Goal: Information Seeking & Learning: Compare options

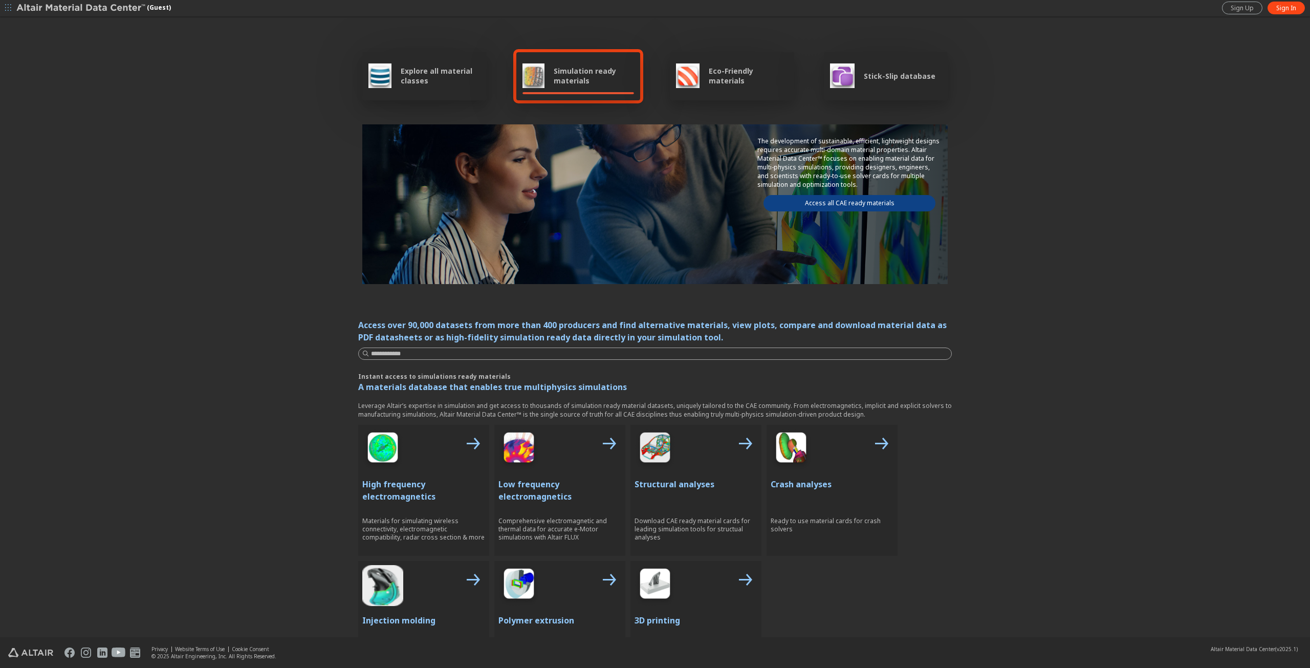
click at [824, 201] on link "Access all CAE ready materials" at bounding box center [849, 203] width 172 height 16
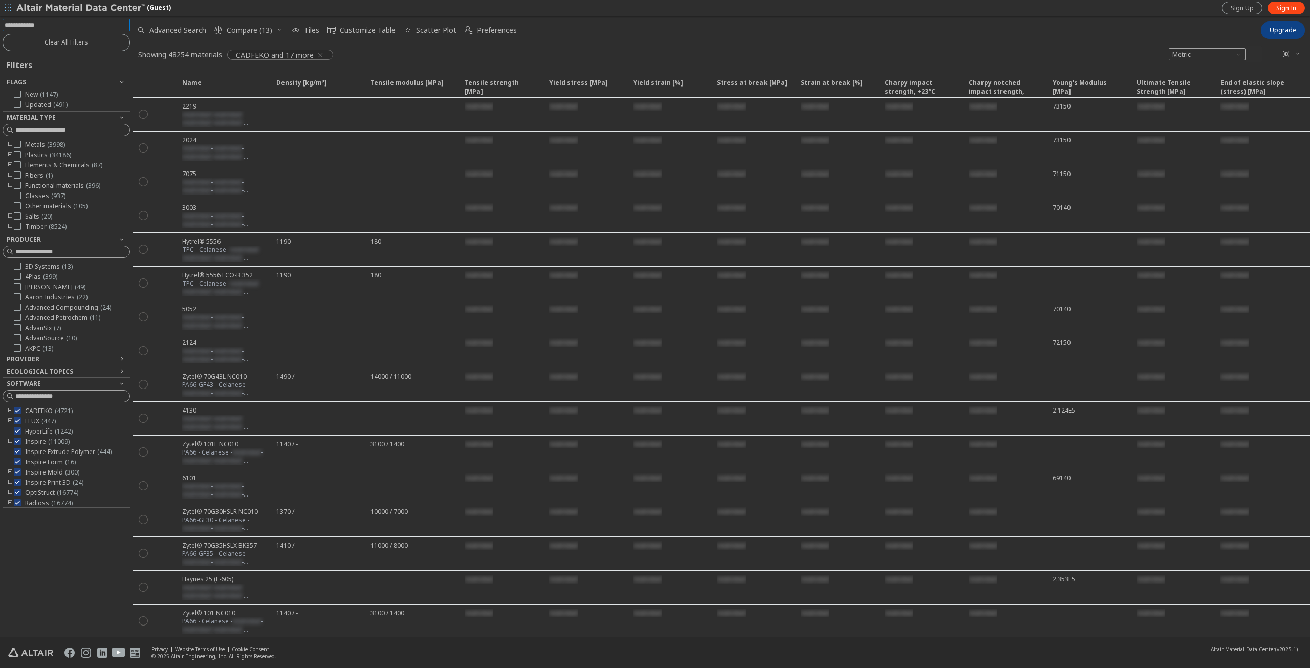
click at [64, 23] on input at bounding box center [67, 24] width 125 height 11
type input "******"
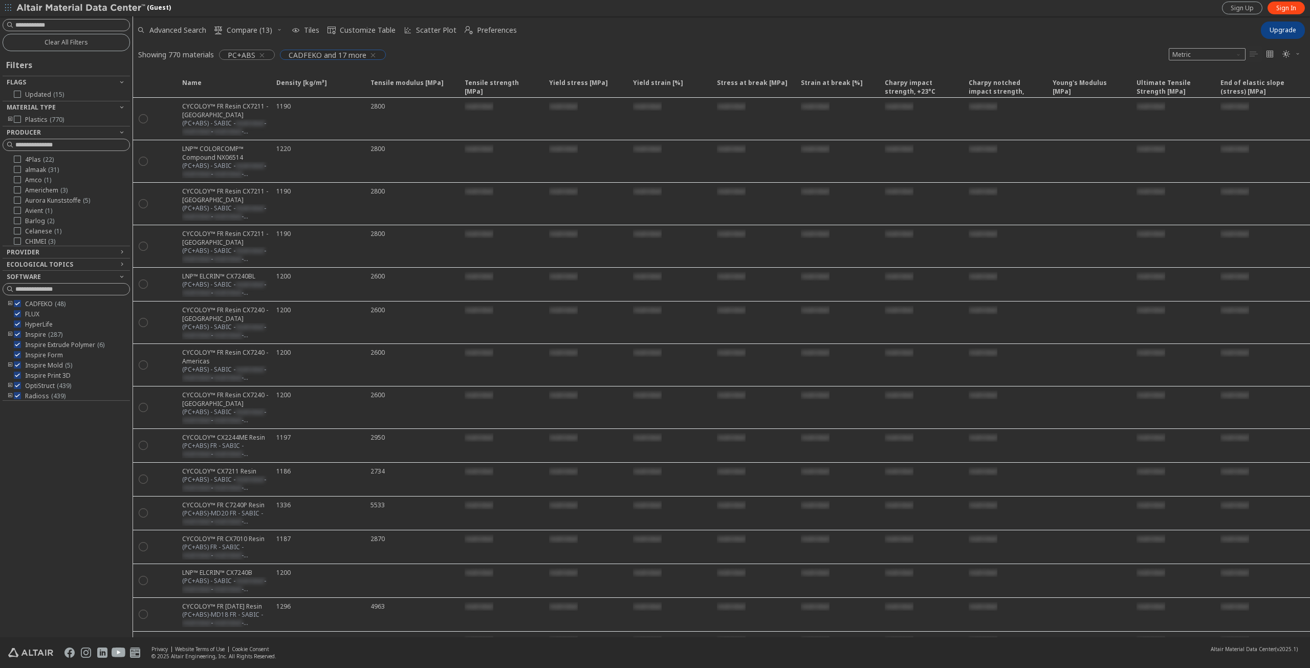
click at [370, 55] on icon "button" at bounding box center [373, 55] width 8 height 8
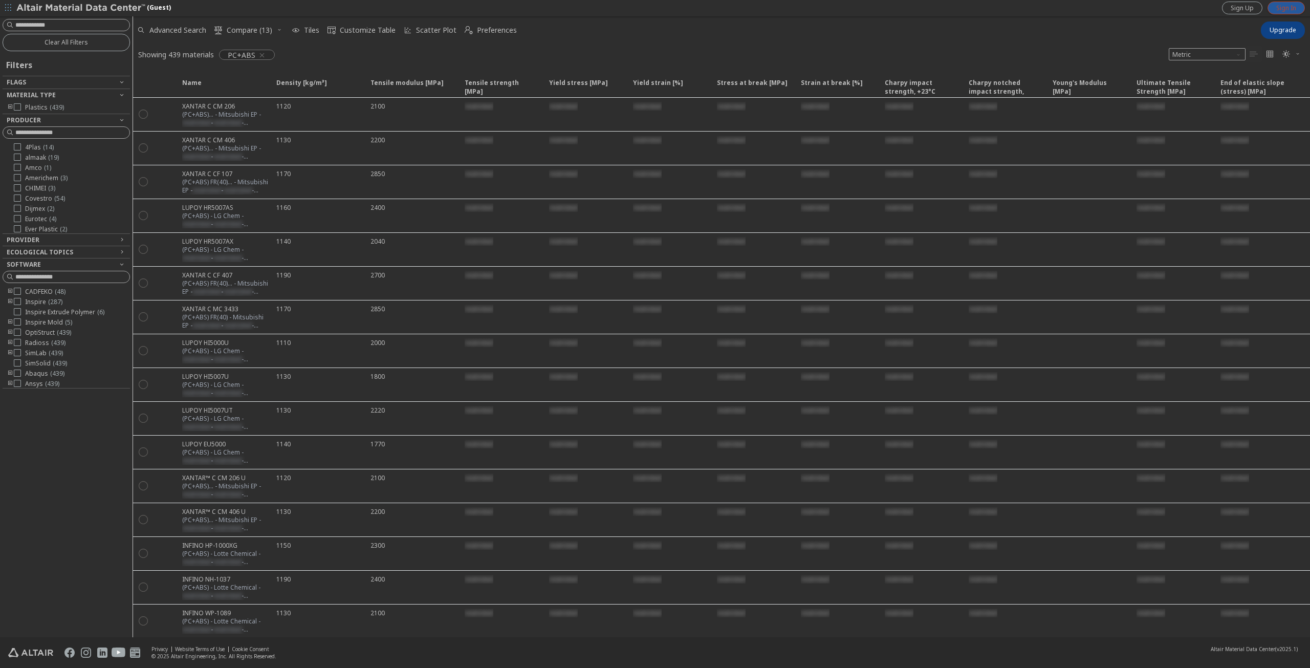
click at [1298, 7] on link "Sign In" at bounding box center [1286, 8] width 37 height 13
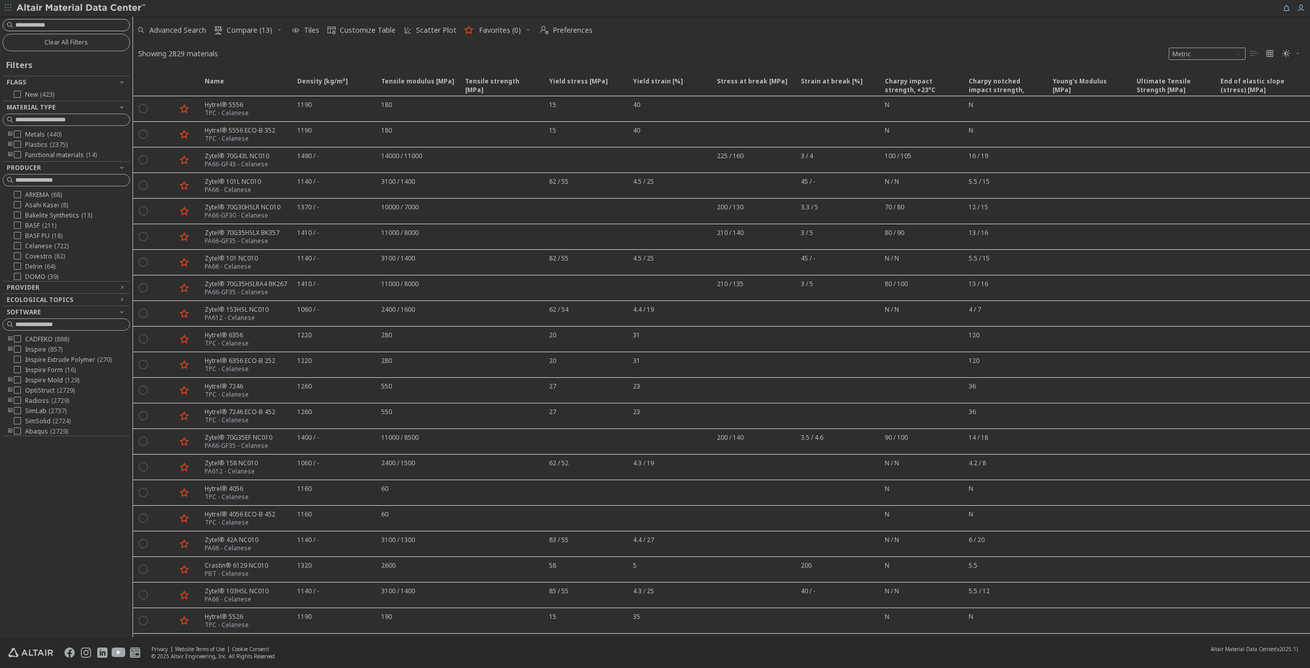
click at [68, 27] on input at bounding box center [72, 25] width 114 height 10
type input "******"
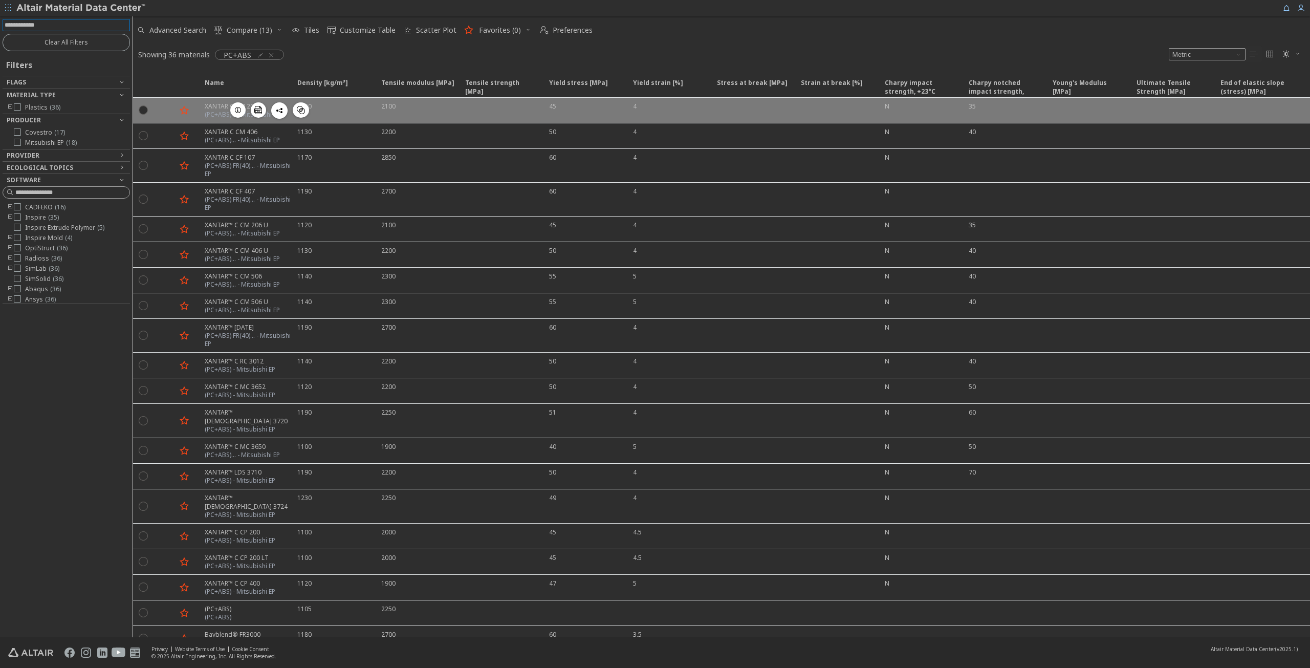
click at [217, 109] on div "XANTAR C CM 206" at bounding box center [242, 106] width 75 height 9
click at [210, 111] on div "(PC+ABS)... - Mitsubishi EP" at bounding box center [242, 115] width 75 height 8
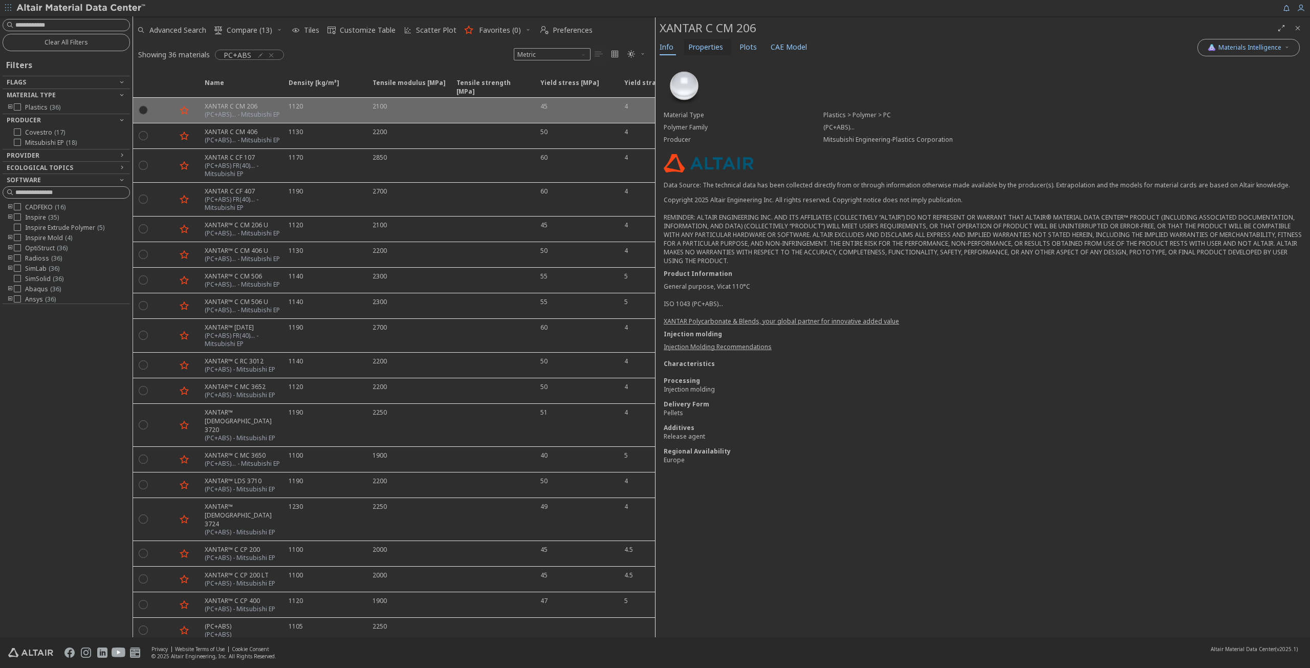
click at [708, 46] on span "Properties" at bounding box center [705, 47] width 35 height 16
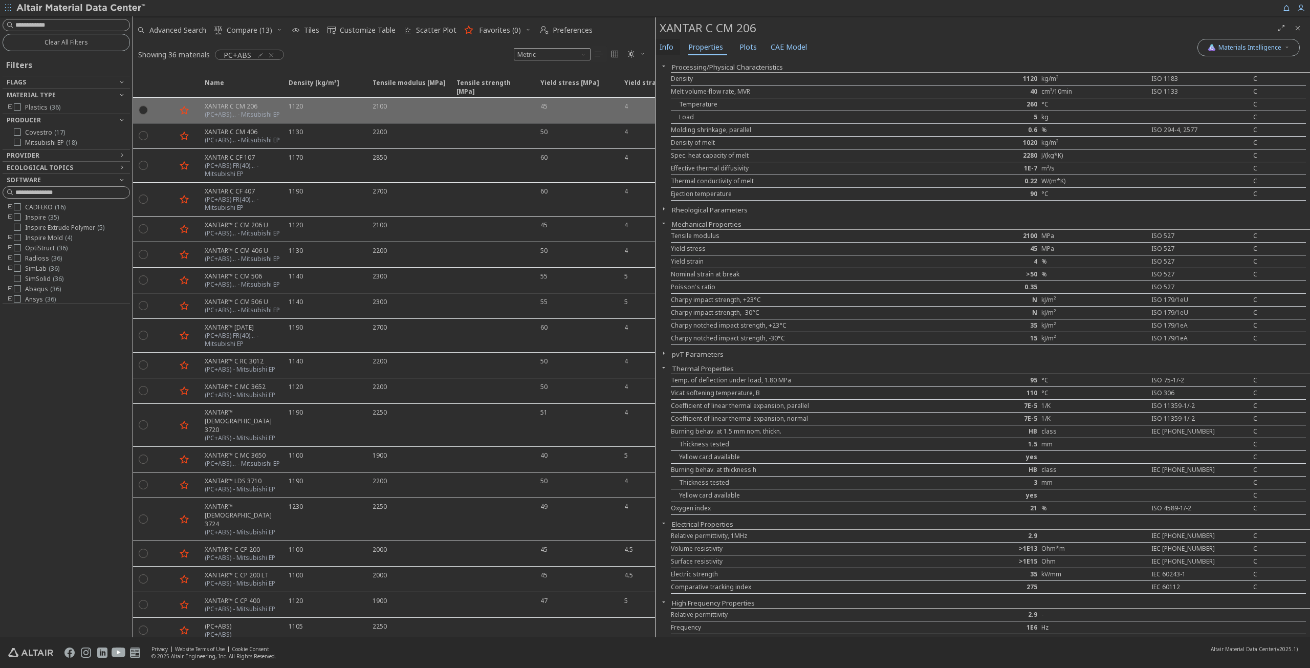
click at [675, 45] on button "Info" at bounding box center [668, 47] width 25 height 16
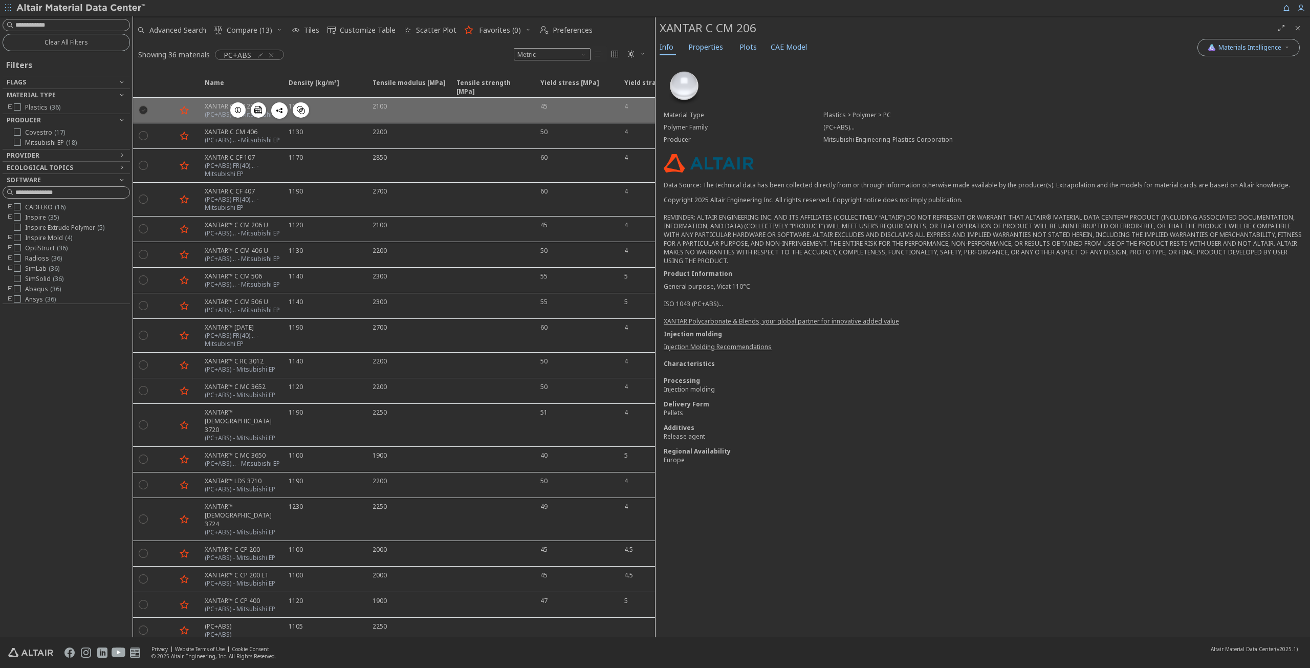
click at [146, 108] on icon "" at bounding box center [143, 109] width 9 height 9
click at [406, 187] on span "Favorites (0)" at bounding box center [387, 186] width 57 height 18
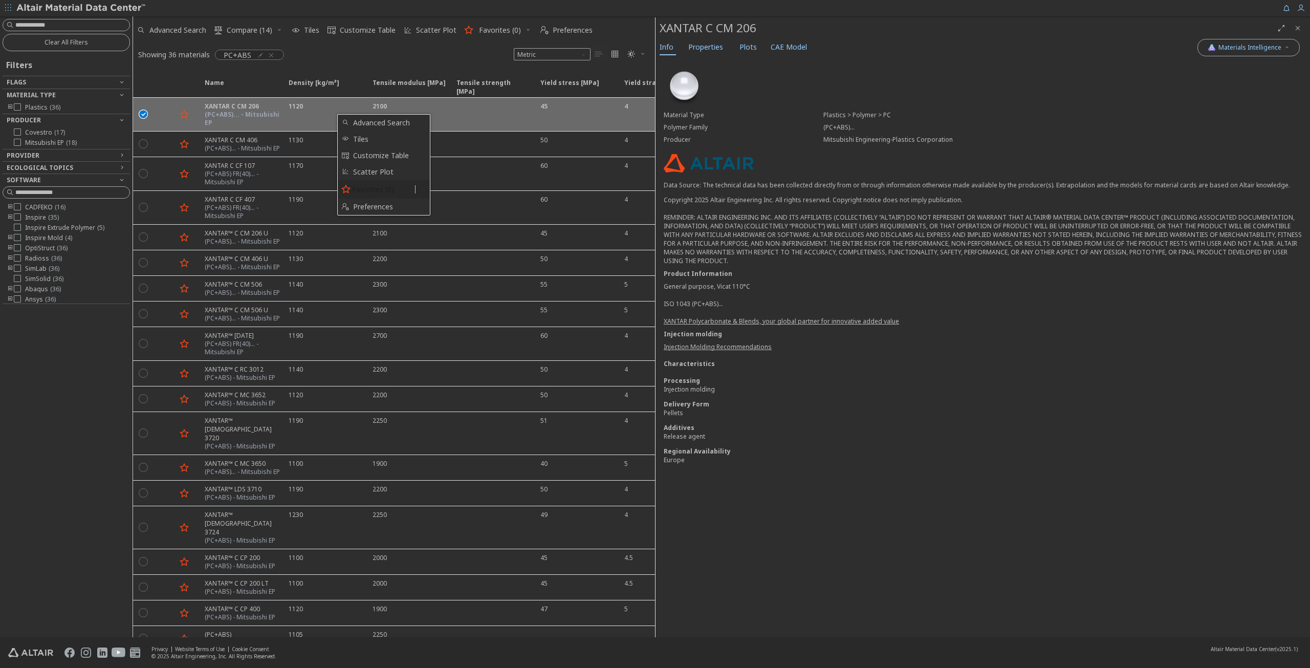
click at [346, 190] on icon at bounding box center [346, 189] width 12 height 13
click at [185, 115] on icon "button" at bounding box center [184, 114] width 12 height 13
click at [57, 26] on input at bounding box center [72, 25] width 114 height 10
click at [44, 27] on input at bounding box center [67, 24] width 125 height 11
click at [56, 20] on input at bounding box center [67, 24] width 125 height 11
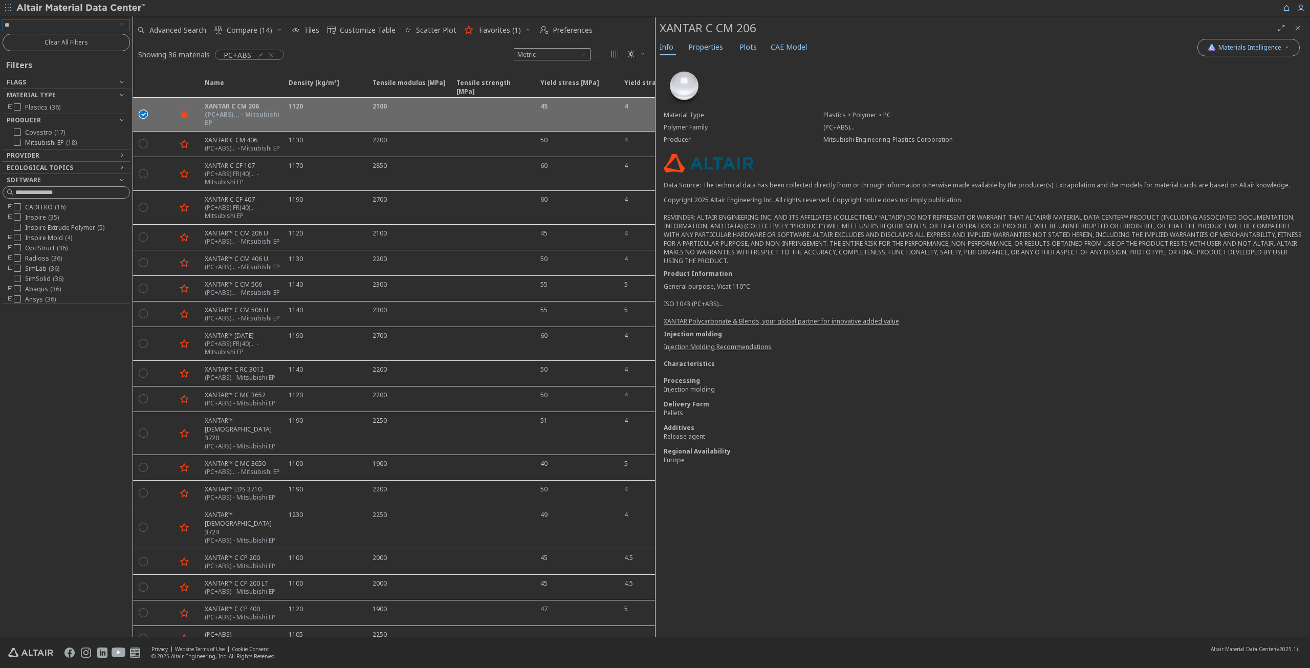
type input "*"
type input "********"
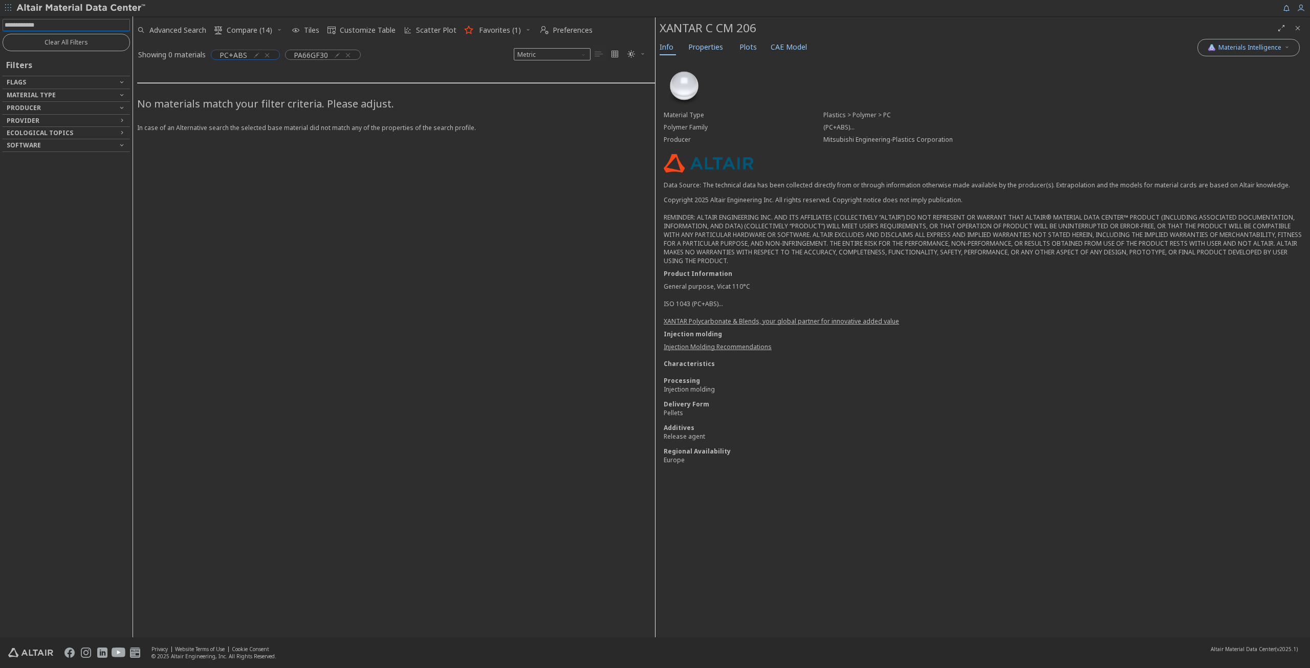
click at [266, 54] on icon "button" at bounding box center [267, 55] width 8 height 8
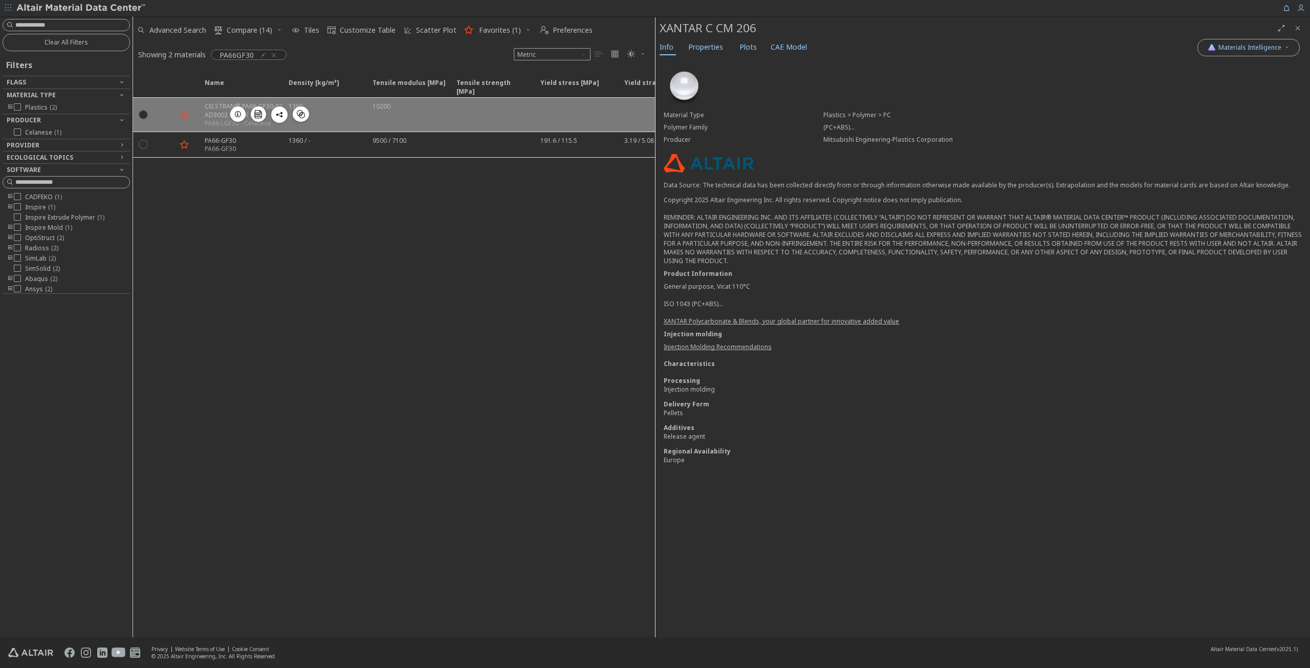
click at [184, 115] on icon "button" at bounding box center [184, 114] width 12 height 13
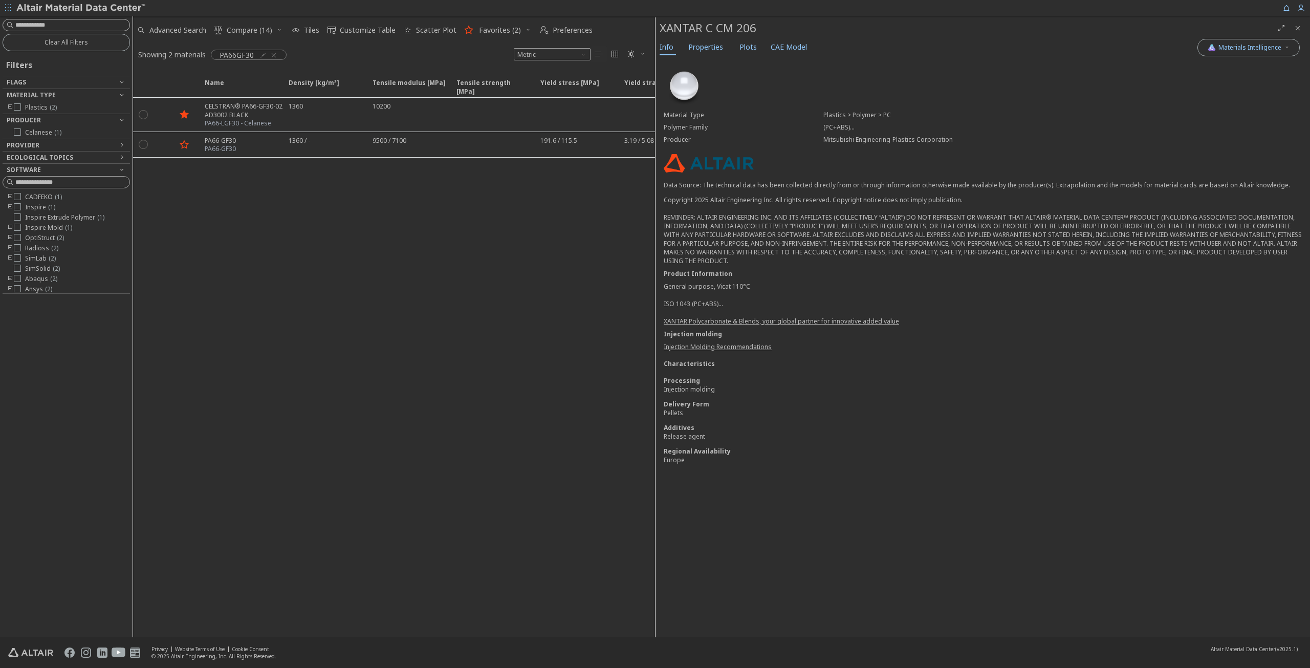
click at [71, 25] on input at bounding box center [72, 25] width 114 height 10
click at [48, 23] on input at bounding box center [67, 24] width 125 height 11
click at [275, 52] on icon "button" at bounding box center [274, 55] width 8 height 8
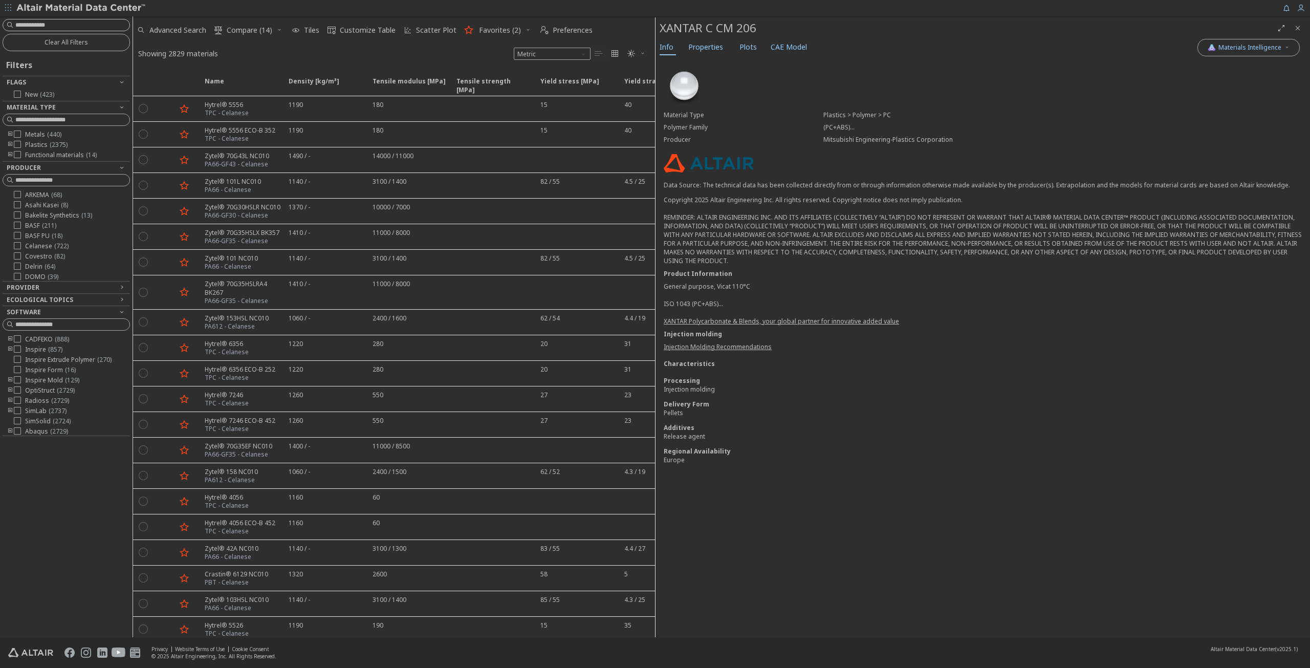
click at [61, 26] on input at bounding box center [72, 25] width 114 height 10
type input "**"
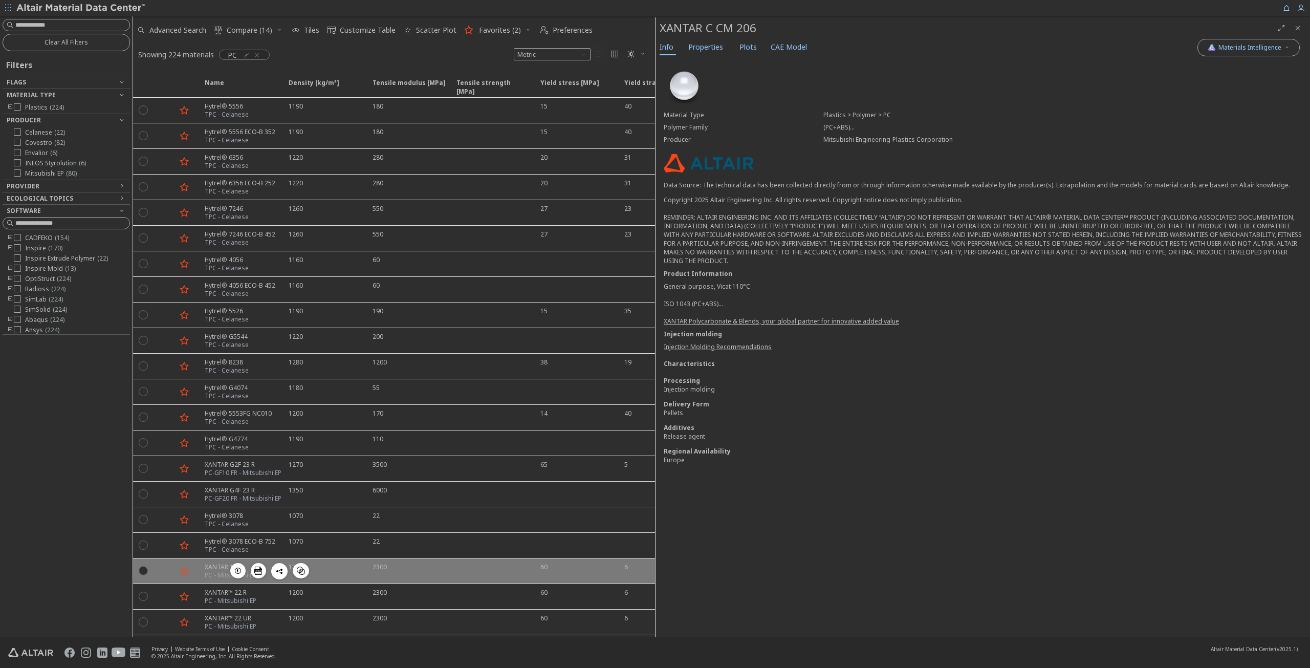
click at [221, 571] on div "PC - Mitsubishi EP" at bounding box center [231, 575] width 52 height 8
click at [209, 562] on div "XANTAR 19 R" at bounding box center [231, 566] width 52 height 9
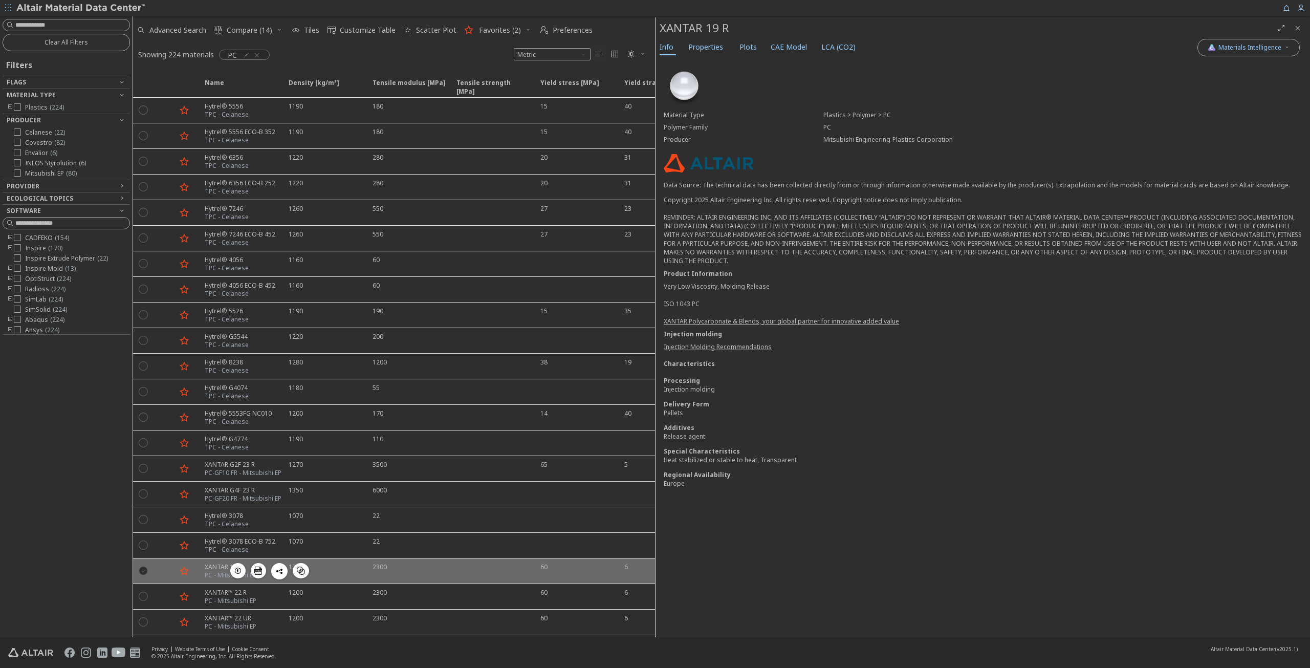
click at [143, 565] on icon "" at bounding box center [143, 569] width 9 height 9
click at [186, 564] on icon "button" at bounding box center [184, 570] width 12 height 13
click at [141, 565] on icon "" at bounding box center [143, 569] width 9 height 9
click at [70, 24] on input at bounding box center [72, 25] width 114 height 10
type input "*******"
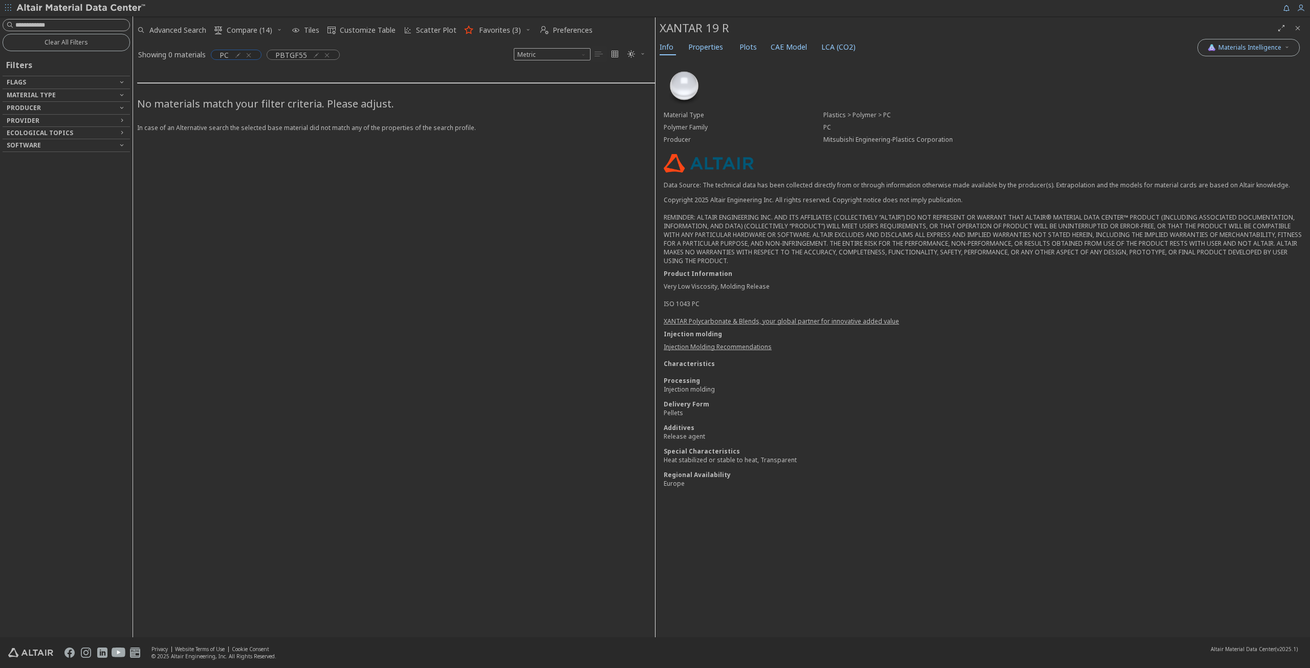
click at [251, 56] on icon "button" at bounding box center [249, 55] width 8 height 8
click at [67, 21] on input at bounding box center [72, 25] width 114 height 10
type input "*****"
click at [271, 55] on icon "button" at bounding box center [271, 55] width 8 height 8
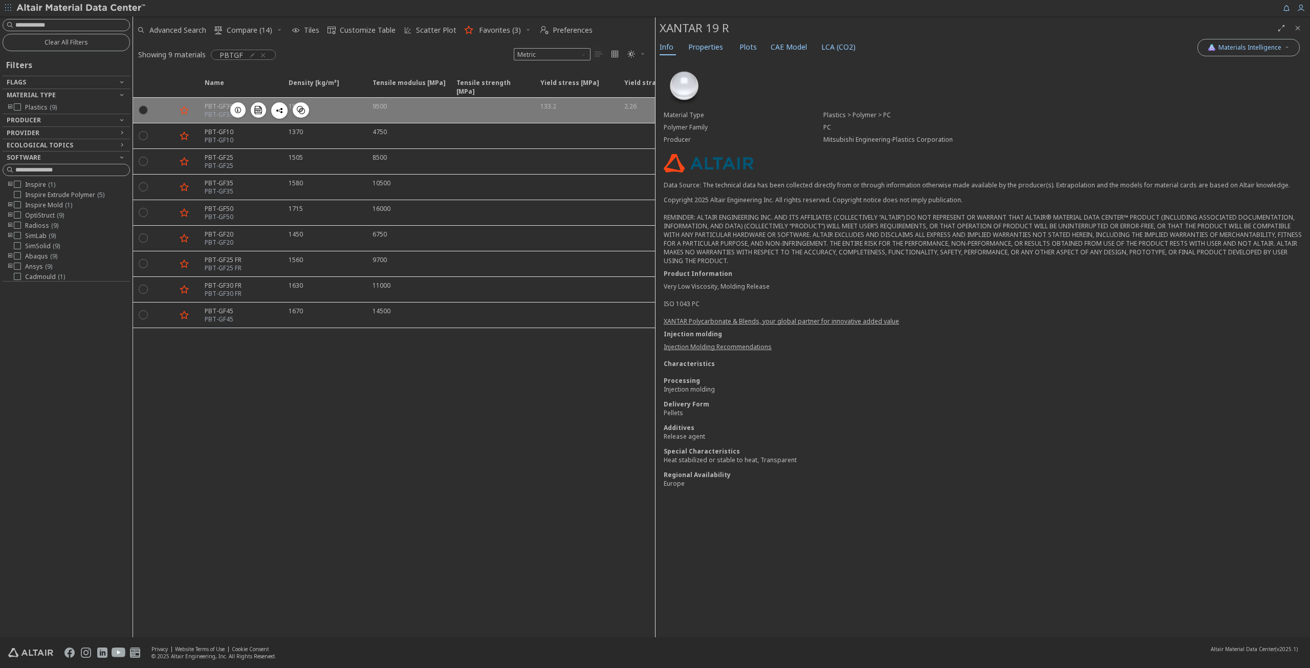
click at [183, 108] on icon "button" at bounding box center [184, 110] width 12 height 13
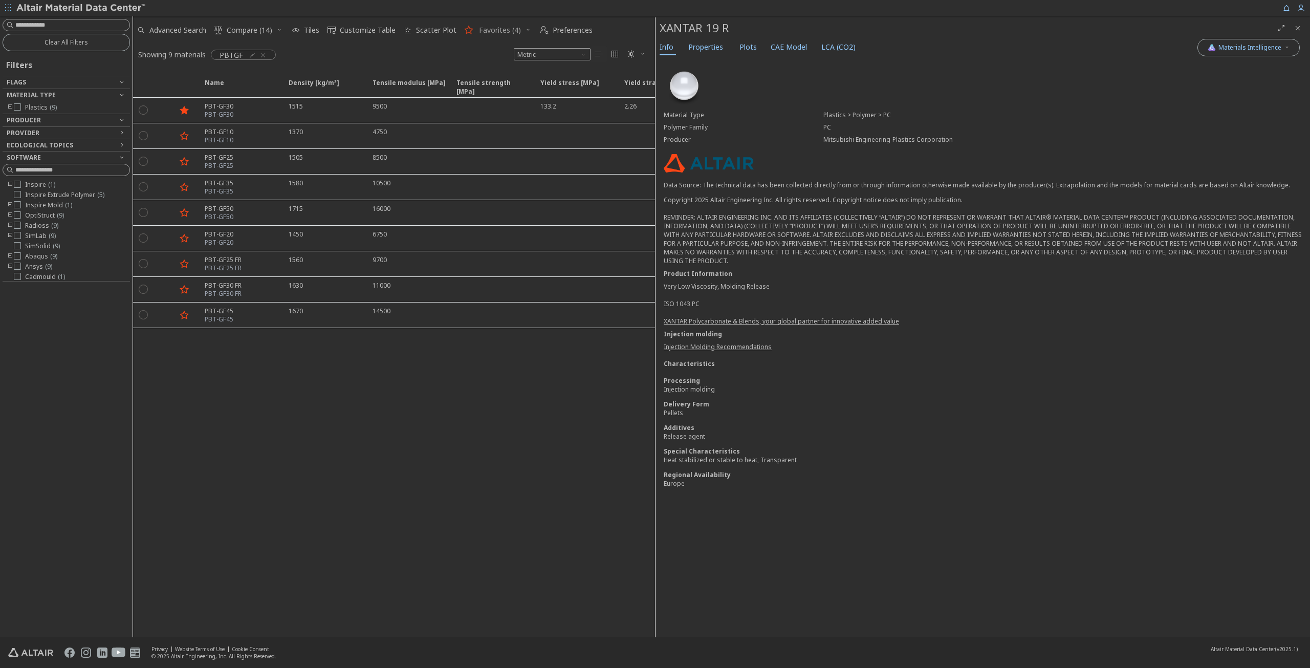
click at [490, 30] on span "Favorites (4)" at bounding box center [500, 30] width 42 height 7
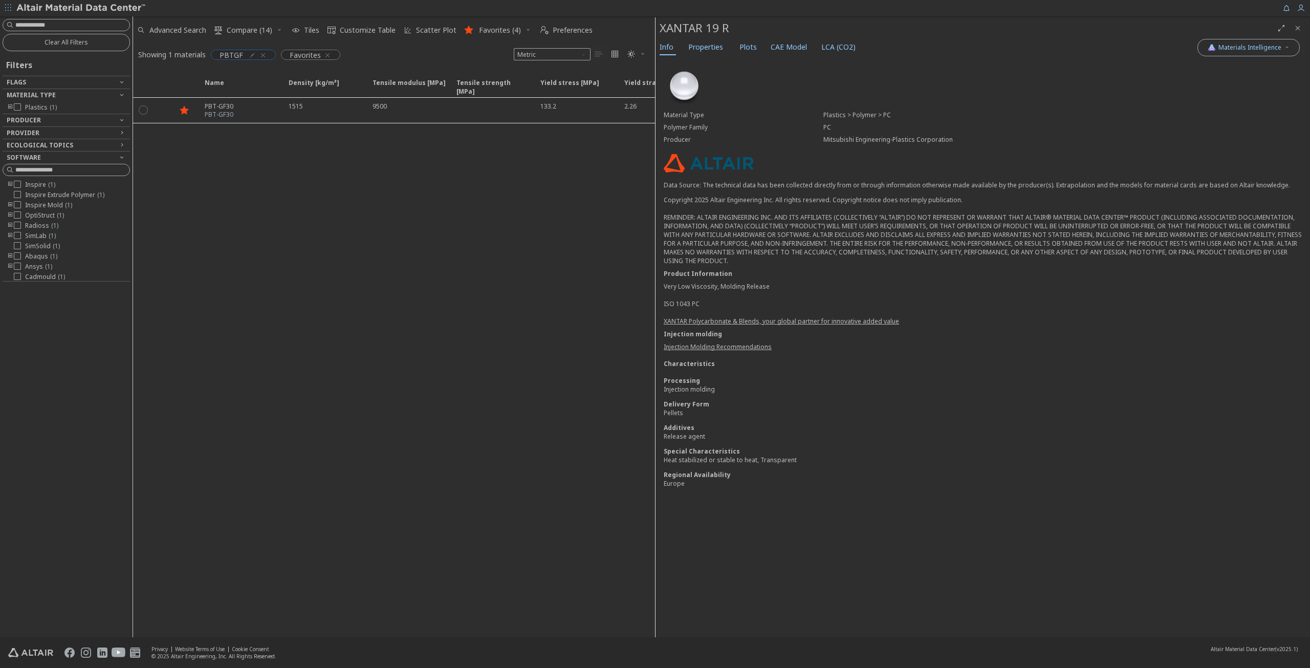
click at [259, 56] on icon "button" at bounding box center [263, 55] width 8 height 8
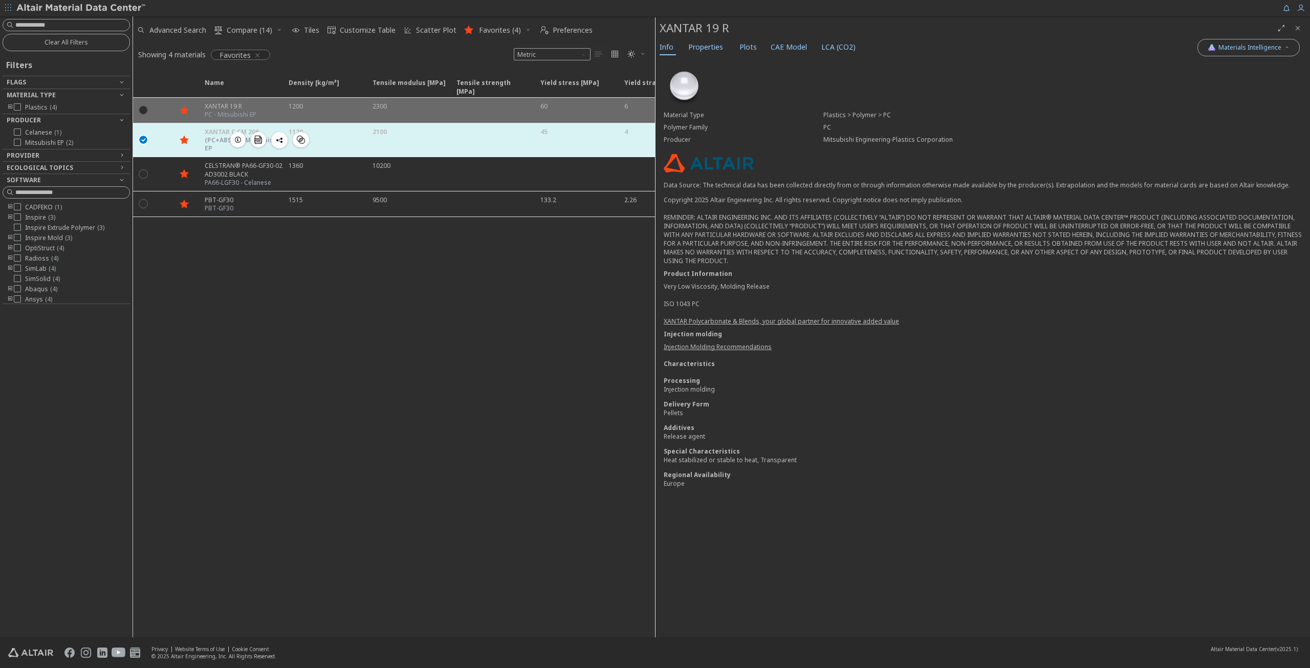
click at [143, 139] on icon "" at bounding box center [143, 139] width 9 height 9
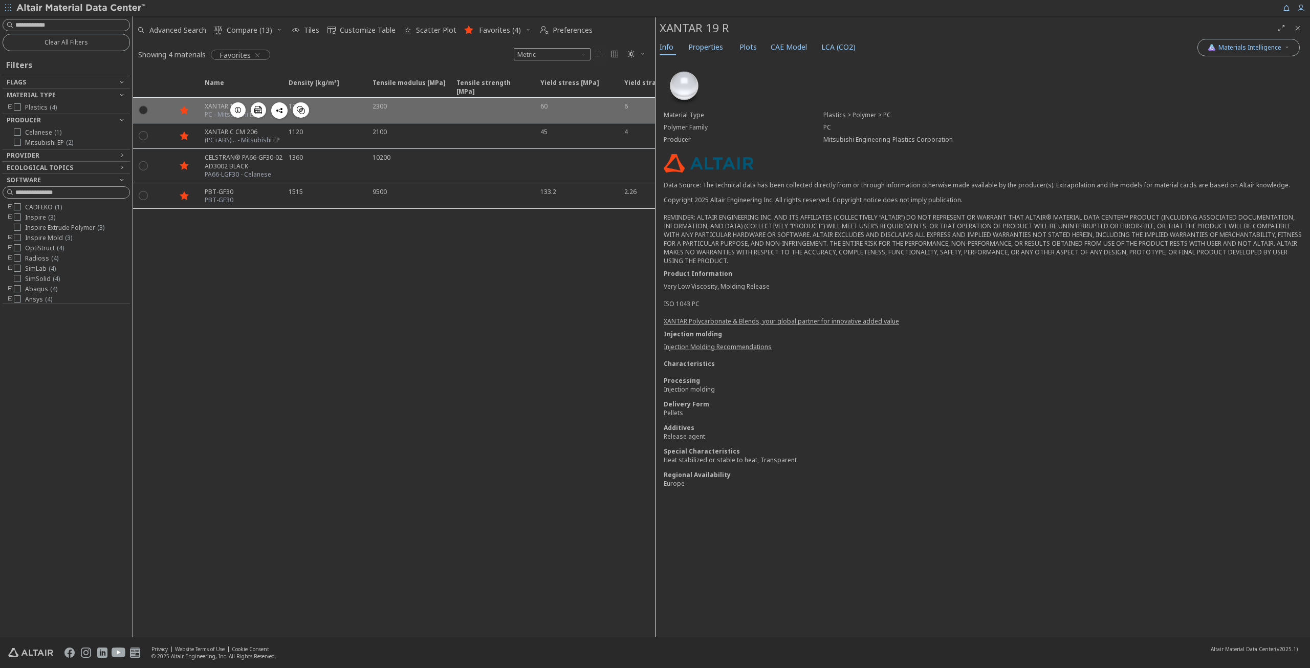
click at [145, 113] on icon "" at bounding box center [143, 109] width 9 height 9
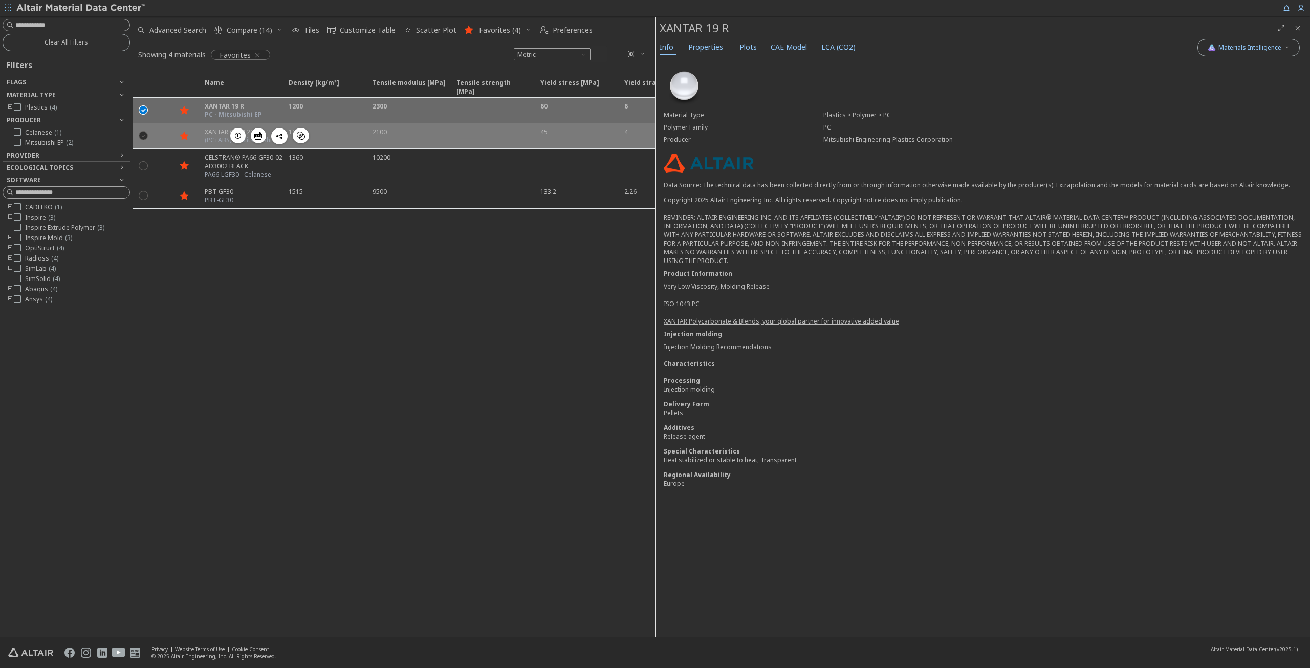
click at [143, 134] on icon "" at bounding box center [143, 134] width 9 height 9
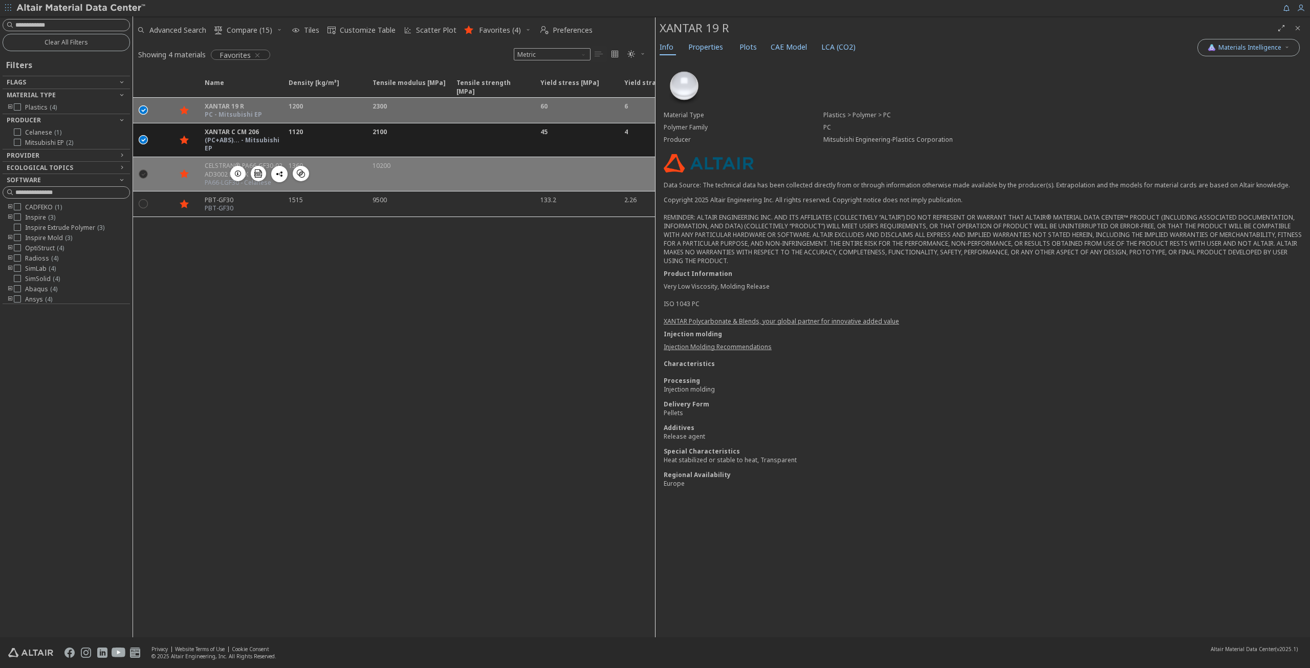
drag, startPoint x: 143, startPoint y: 169, endPoint x: 144, endPoint y: 185, distance: 15.4
click at [143, 170] on icon "" at bounding box center [143, 173] width 9 height 9
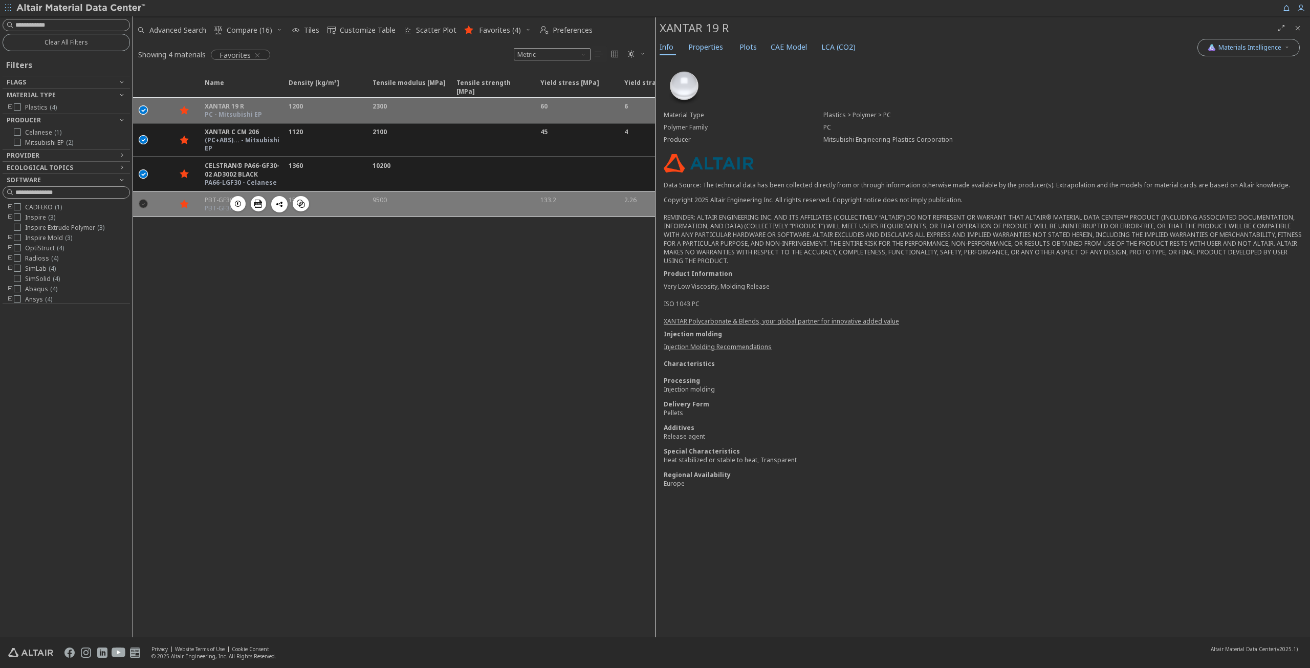
click at [145, 199] on icon "" at bounding box center [143, 203] width 9 height 9
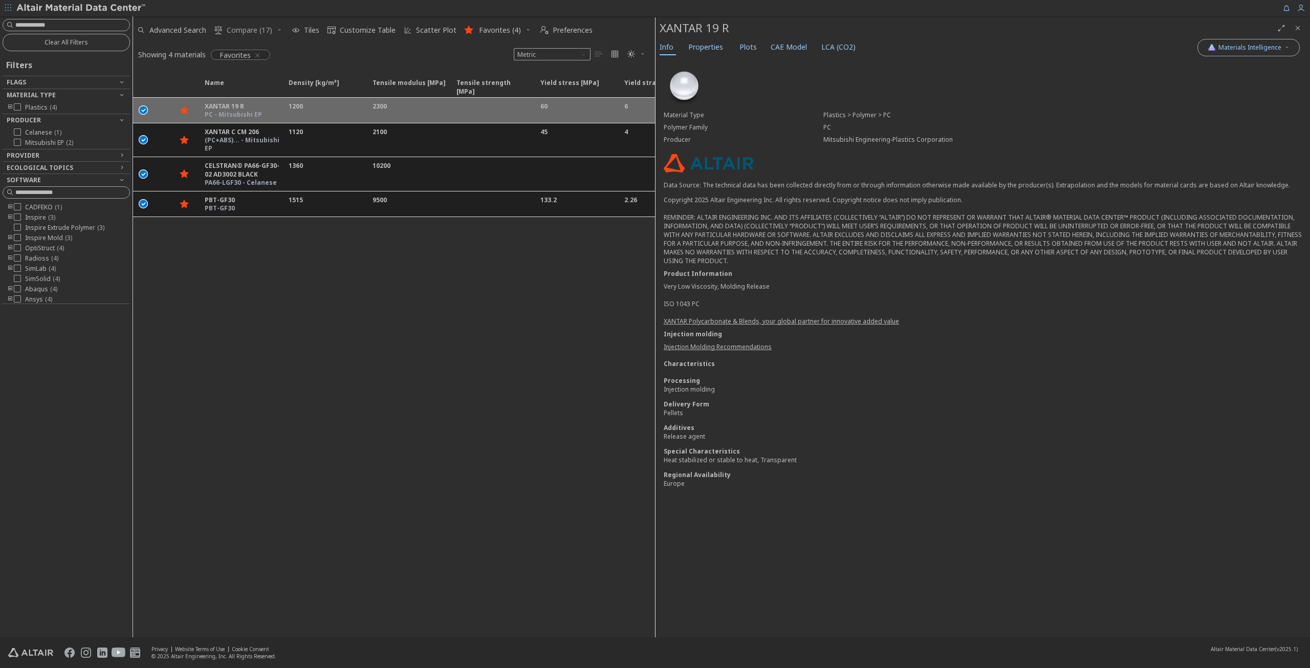
click at [261, 29] on span "Compare (17)" at bounding box center [250, 30] width 46 height 7
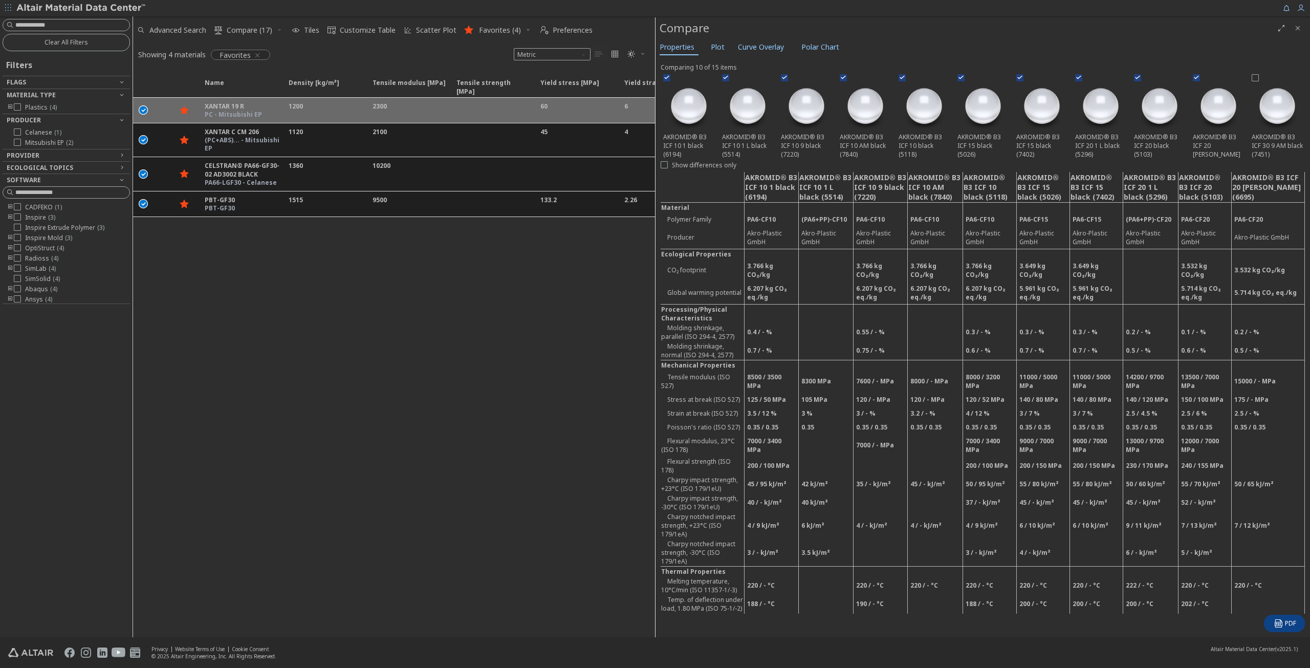
click at [280, 30] on icon "button" at bounding box center [279, 30] width 6 height 6
click at [250, 45] on span "Clear Selections" at bounding box center [262, 50] width 71 height 16
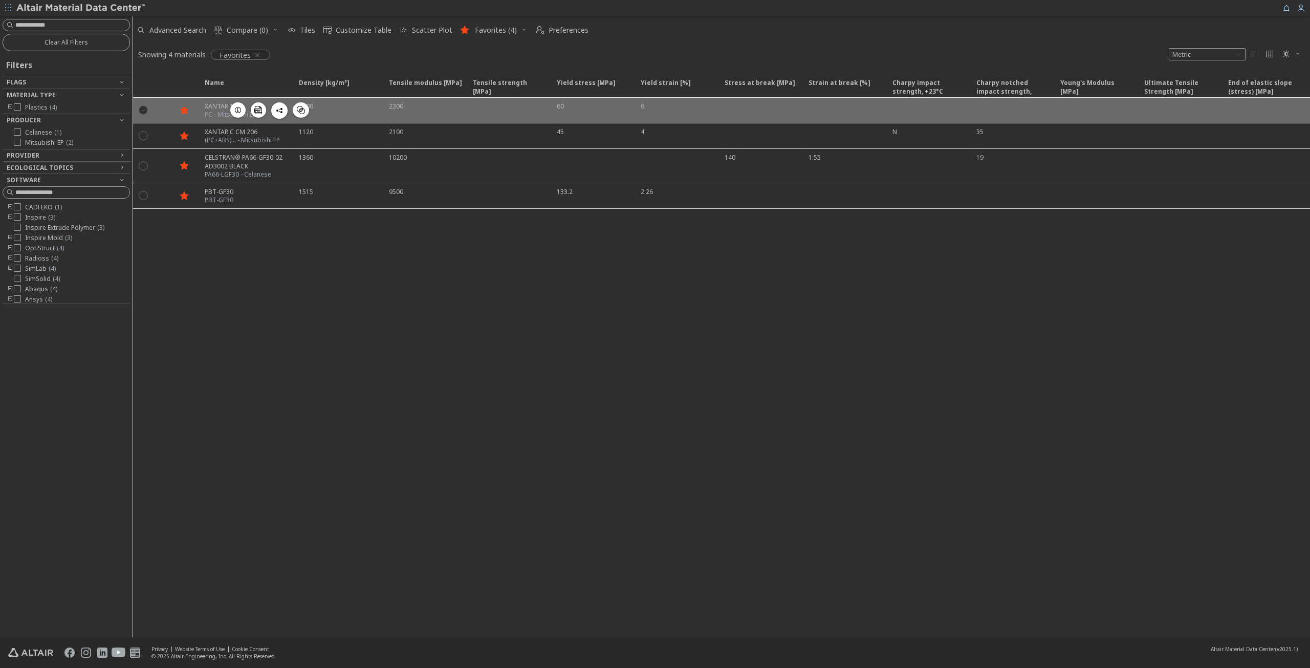
click at [143, 106] on icon "" at bounding box center [143, 109] width 9 height 9
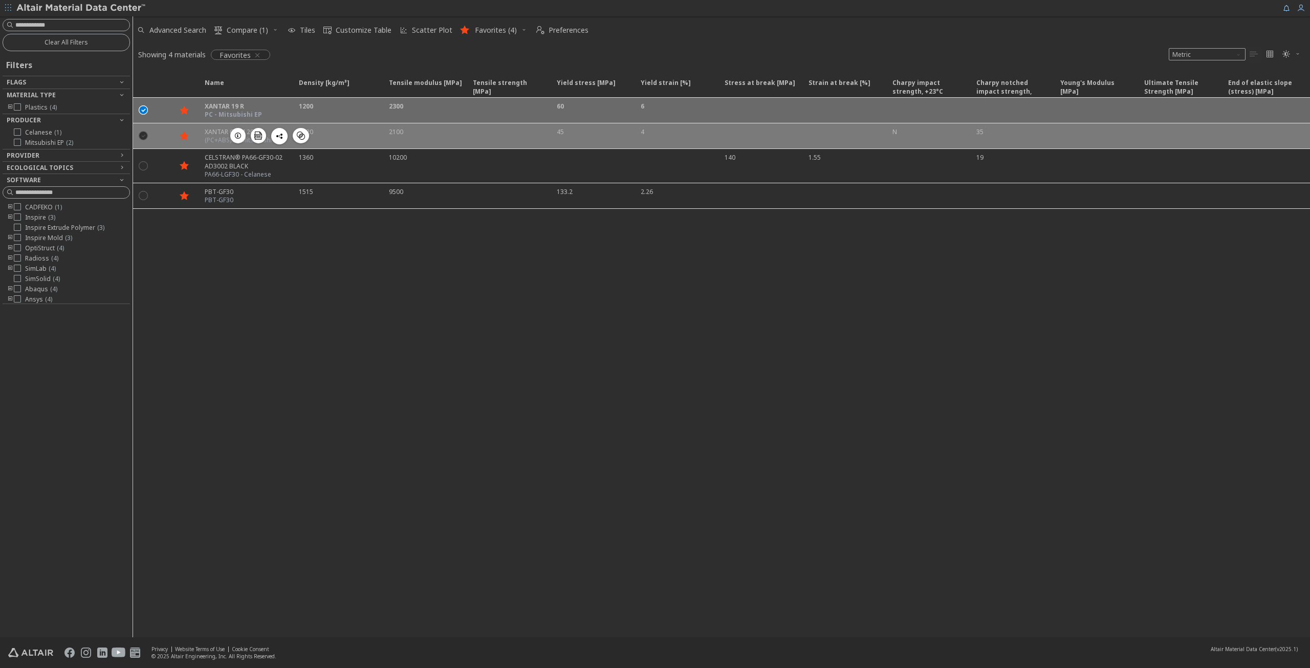
click at [141, 134] on icon "" at bounding box center [143, 134] width 9 height 9
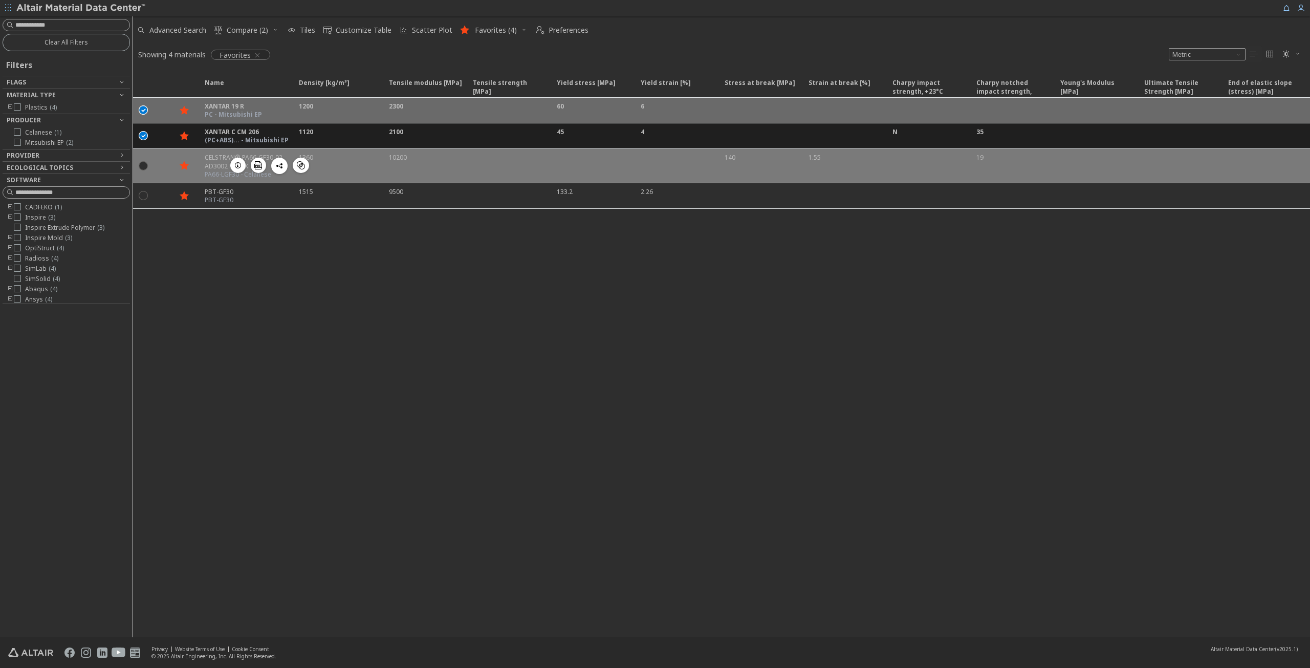
click at [148, 170] on div " " at bounding box center [143, 166] width 20 height 18
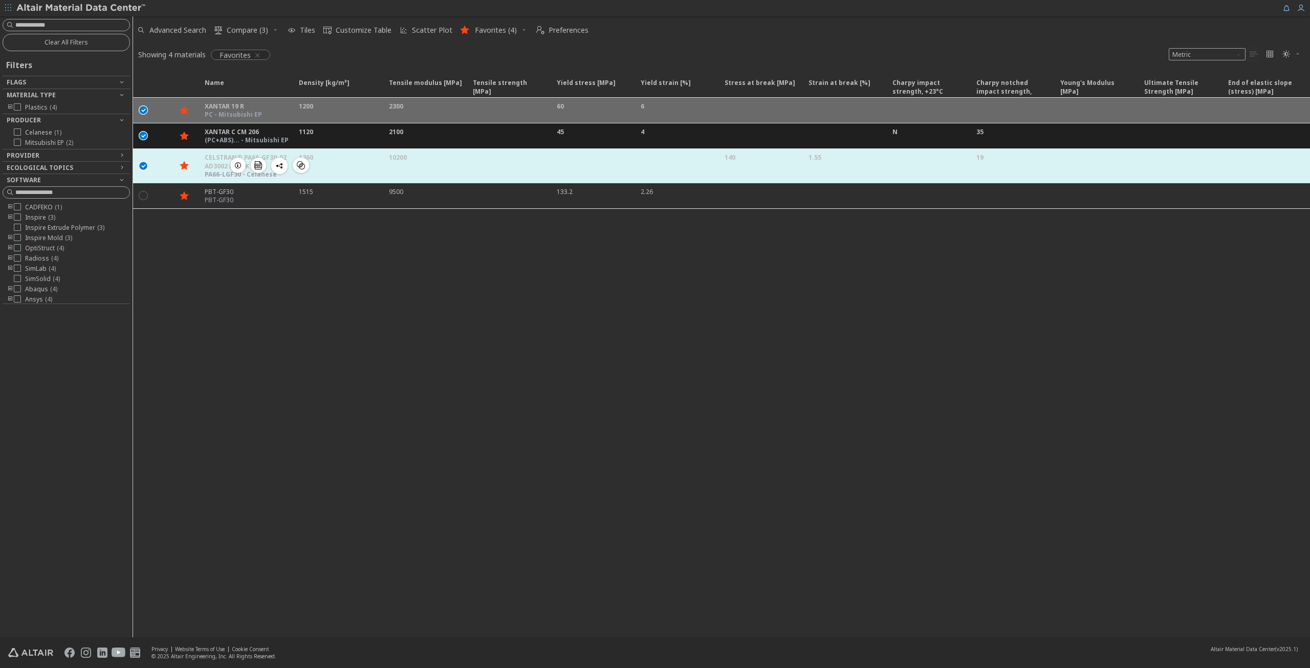
drag, startPoint x: 144, startPoint y: 189, endPoint x: 156, endPoint y: 170, distance: 22.5
click at [145, 190] on icon "" at bounding box center [143, 194] width 9 height 9
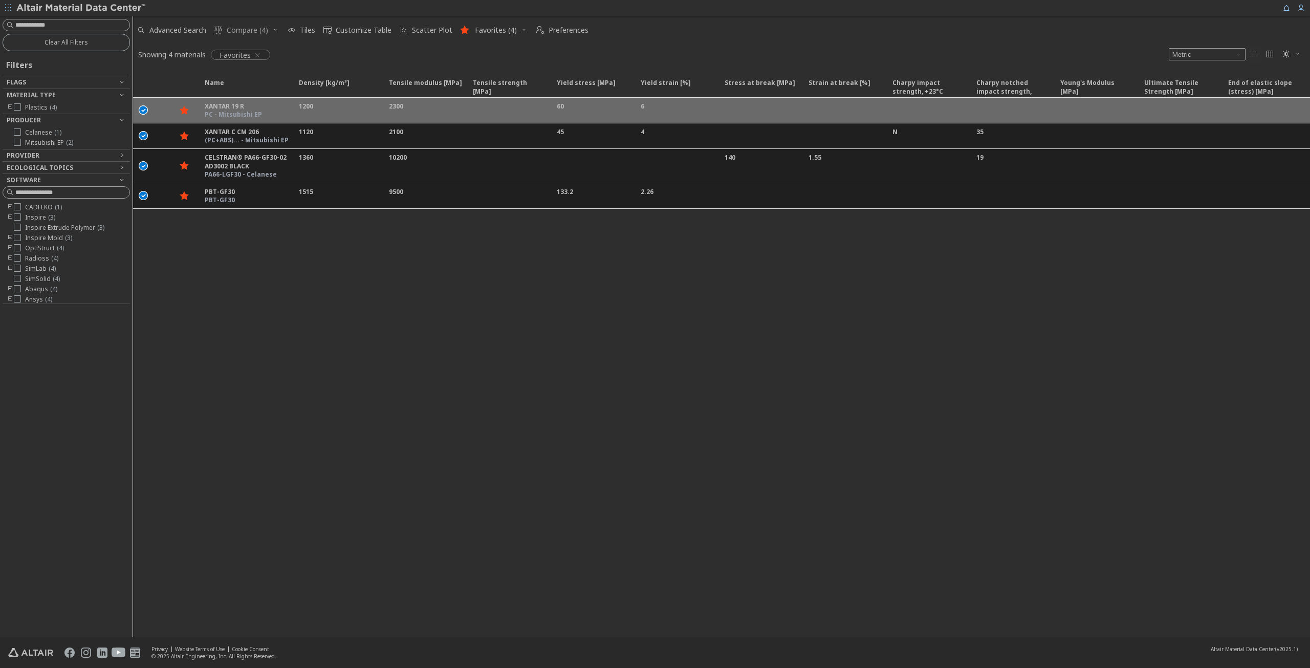
click at [252, 27] on span "Compare (4)" at bounding box center [247, 30] width 41 height 7
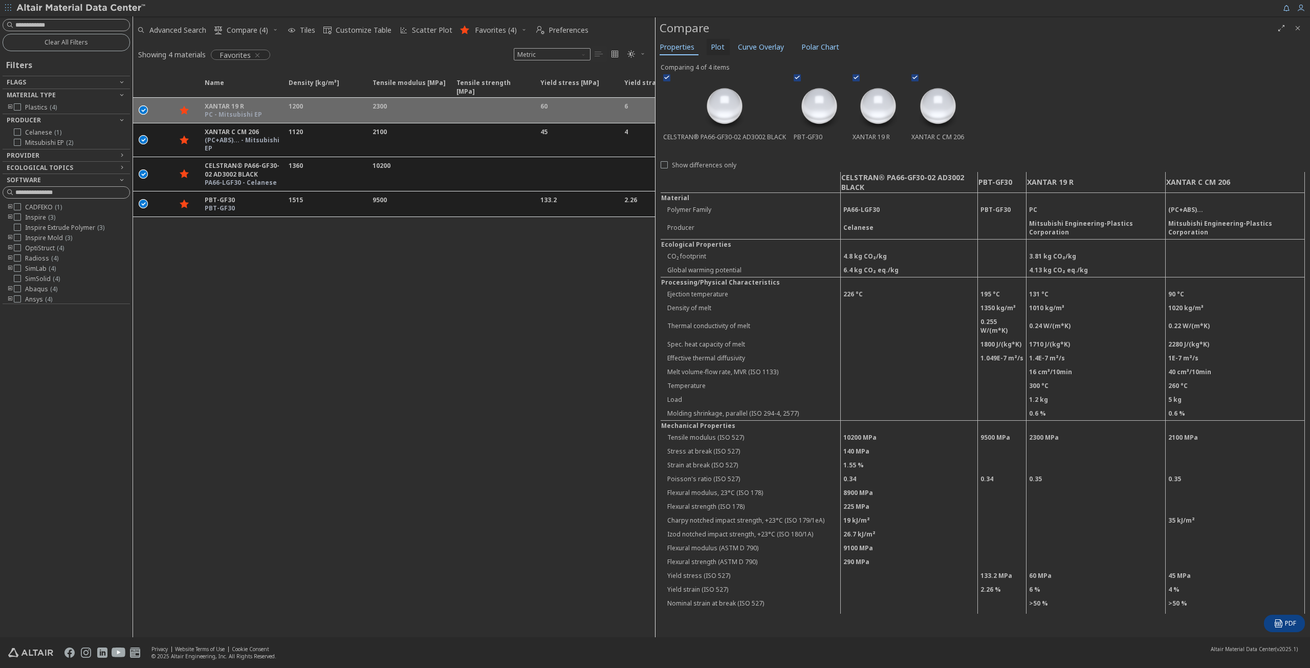
click at [717, 44] on span "Plot" at bounding box center [718, 47] width 14 height 16
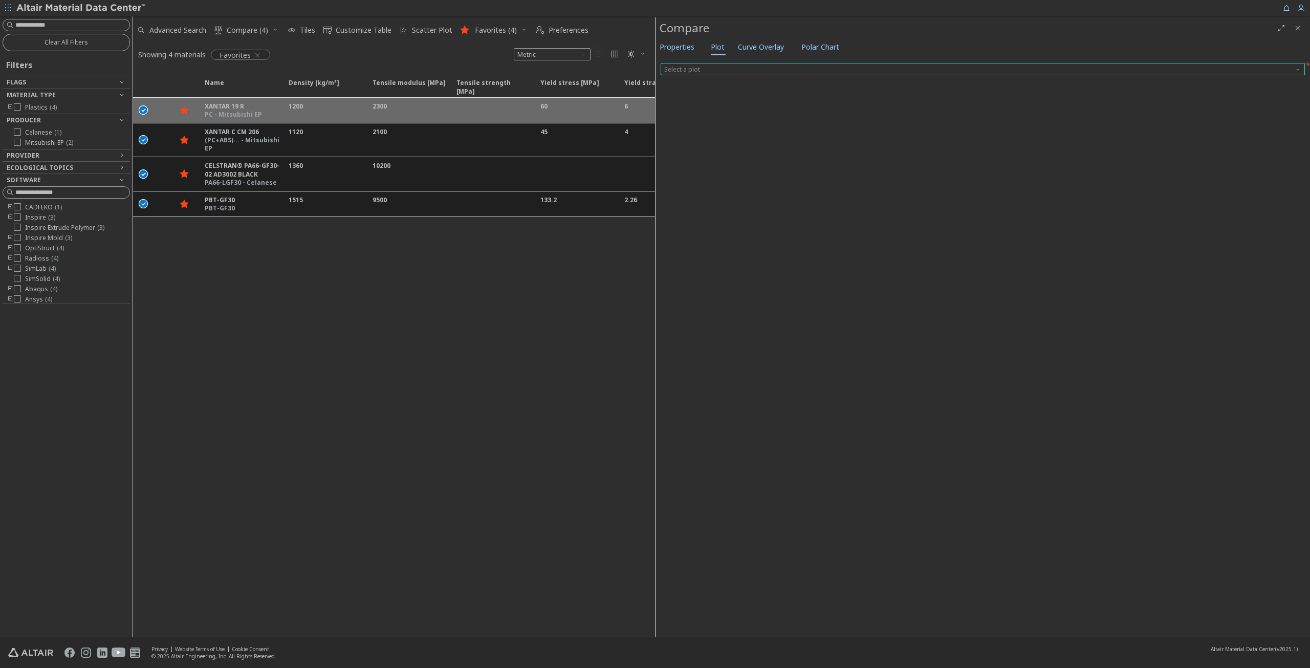
click at [750, 63] on span "Select a plot" at bounding box center [983, 69] width 644 height 12
drag, startPoint x: 778, startPoint y: 289, endPoint x: 758, endPoint y: 210, distance: 81.2
click at [775, 282] on div at bounding box center [983, 353] width 644 height 557
click at [685, 43] on span "Properties" at bounding box center [677, 47] width 35 height 16
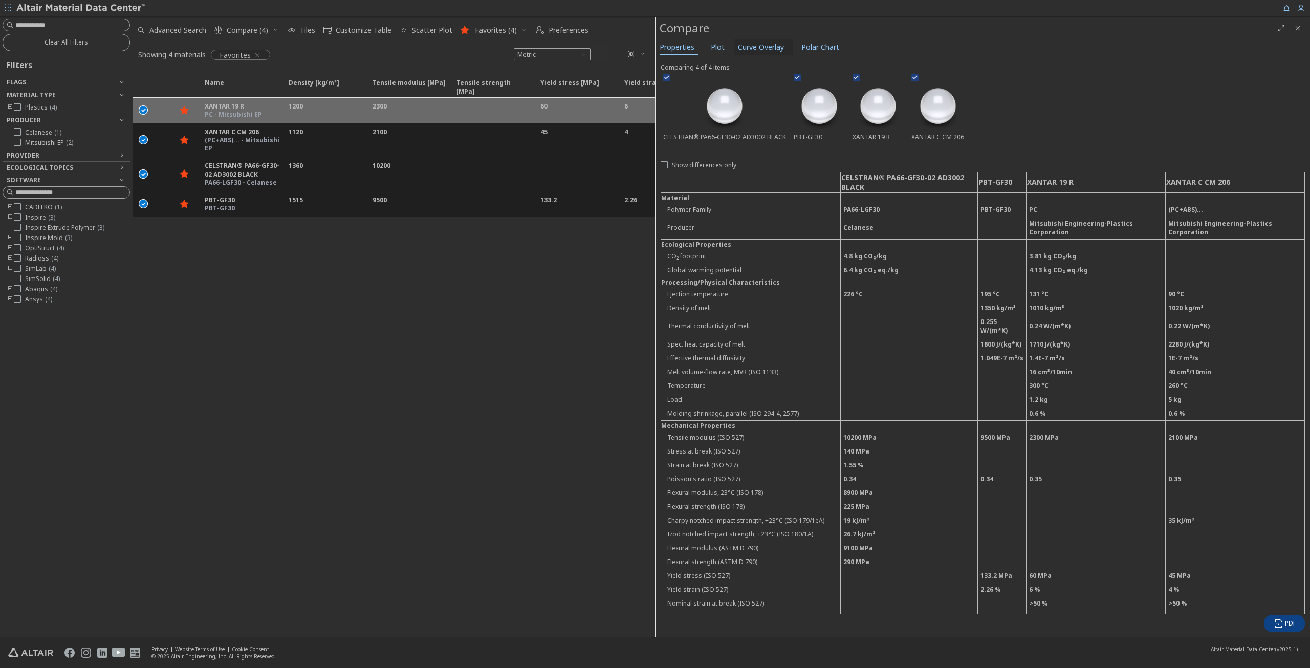
click at [775, 46] on span "Curve Overlay" at bounding box center [761, 47] width 46 height 16
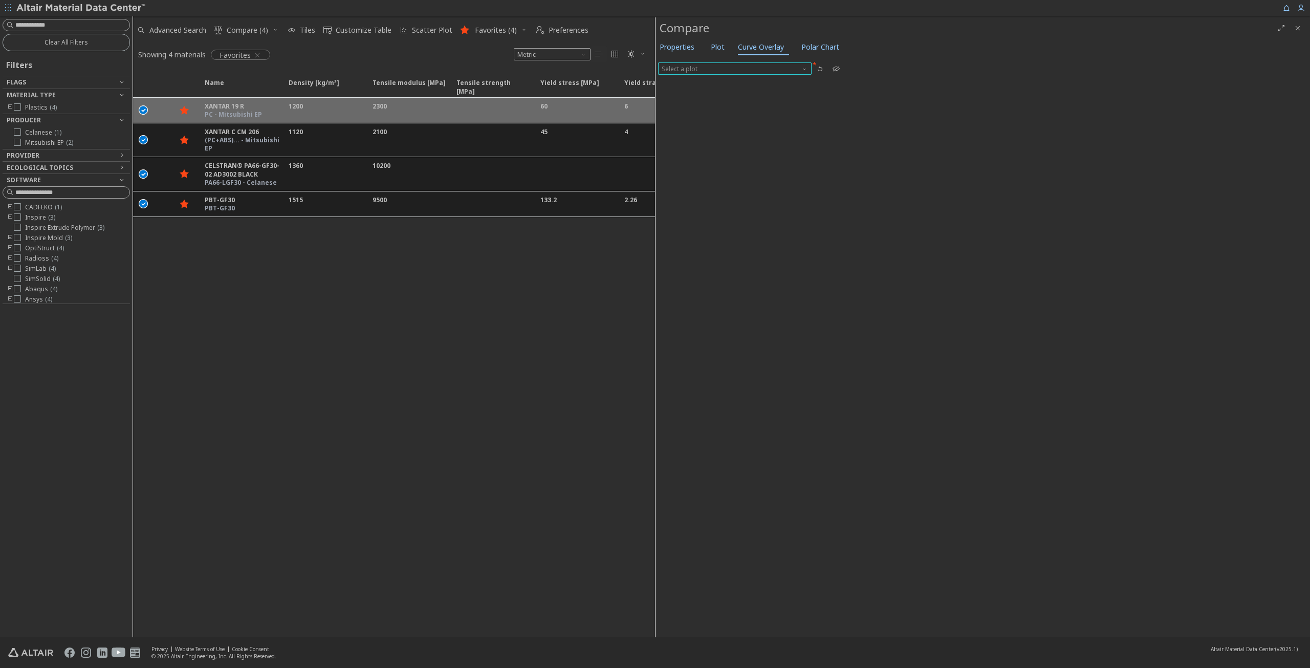
click at [714, 66] on span "Select a plot" at bounding box center [735, 68] width 154 height 12
click at [716, 47] on span "Plot" at bounding box center [718, 47] width 14 height 16
click at [721, 66] on span "Select a plot" at bounding box center [983, 69] width 644 height 12
click at [709, 153] on span "Stress-strain" at bounding box center [983, 155] width 636 height 7
click at [666, 45] on span "Properties" at bounding box center [677, 47] width 35 height 16
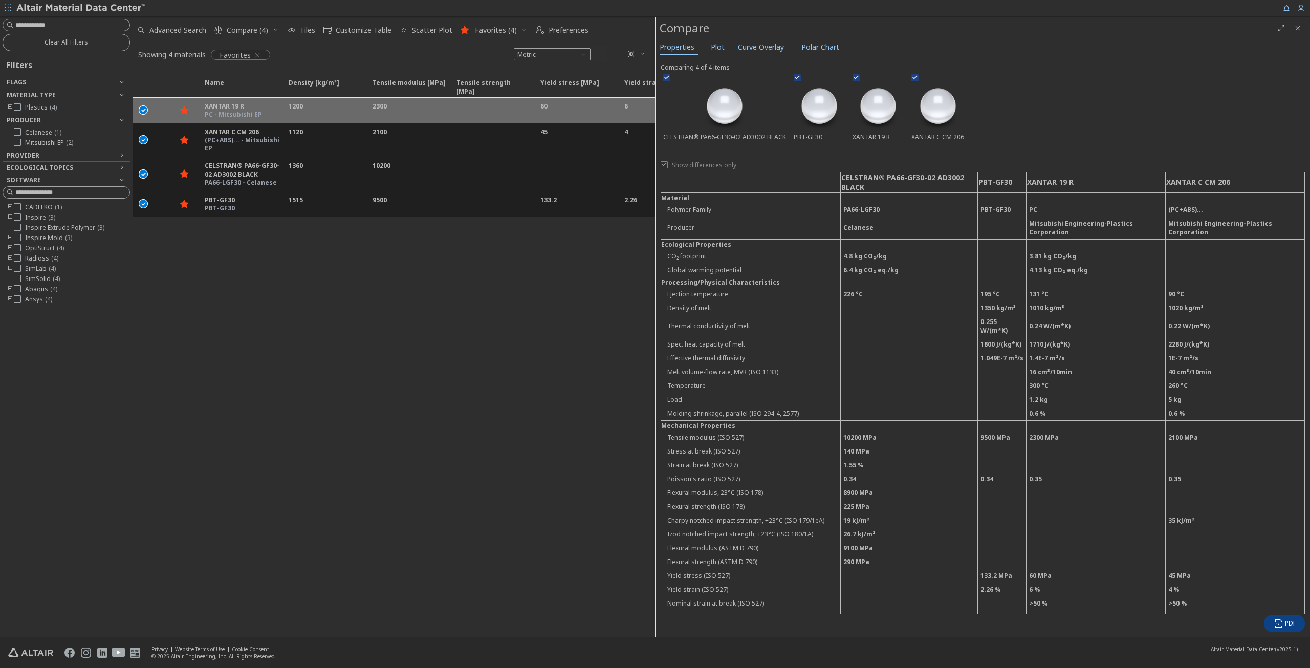
click at [666, 161] on icon at bounding box center [664, 164] width 7 height 7
click at [666, 162] on icon at bounding box center [664, 164] width 7 height 7
click at [877, 137] on div "XANTAR 19 R" at bounding box center [878, 108] width 56 height 72
click at [917, 134] on div "XANTAR C CM 206" at bounding box center [938, 108] width 58 height 72
click at [1085, 221] on td "Mitsubishi Engineering-Plastics Corporation" at bounding box center [1096, 227] width 139 height 23
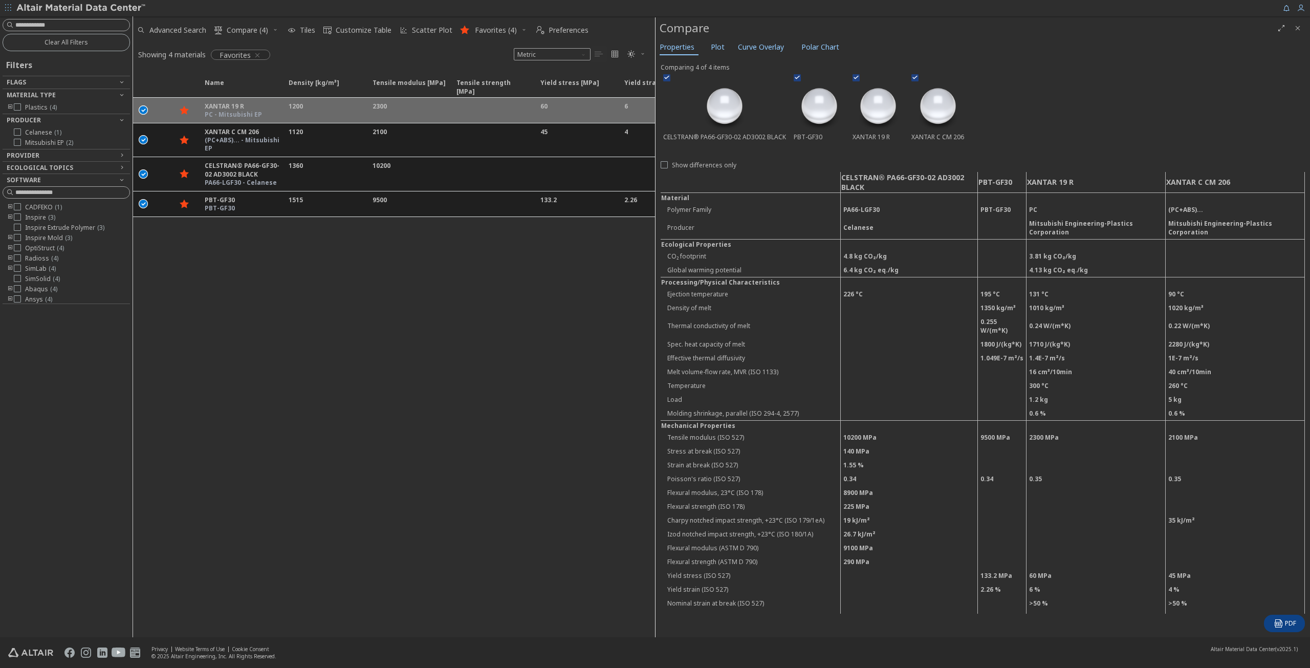
click at [1180, 217] on td "Mitsubishi Engineering-Plastics Corporation" at bounding box center [1235, 227] width 139 height 23
click at [1008, 430] on td "9500 MPa" at bounding box center [1002, 437] width 49 height 14
click at [1053, 430] on td "2300 MPa" at bounding box center [1096, 437] width 139 height 14
click at [1173, 430] on td "2100 MPa" at bounding box center [1235, 437] width 139 height 14
click at [1040, 430] on td "2300 MPa" at bounding box center [1096, 437] width 139 height 14
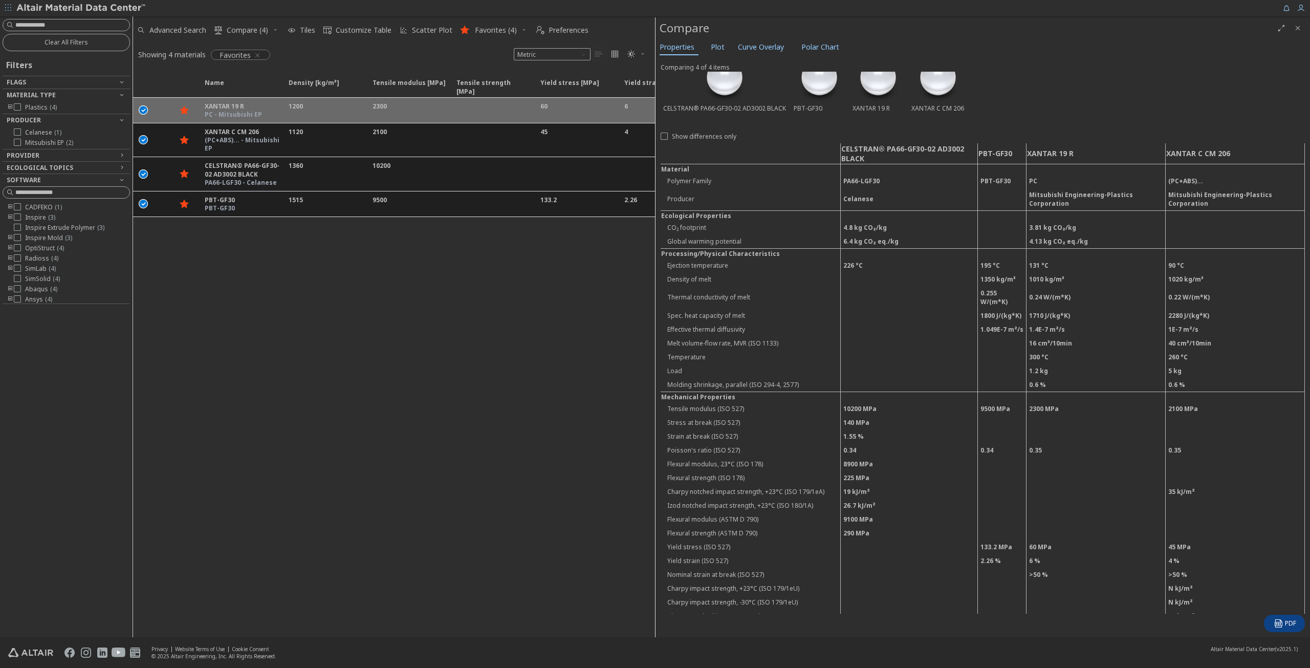
scroll to position [51, 0]
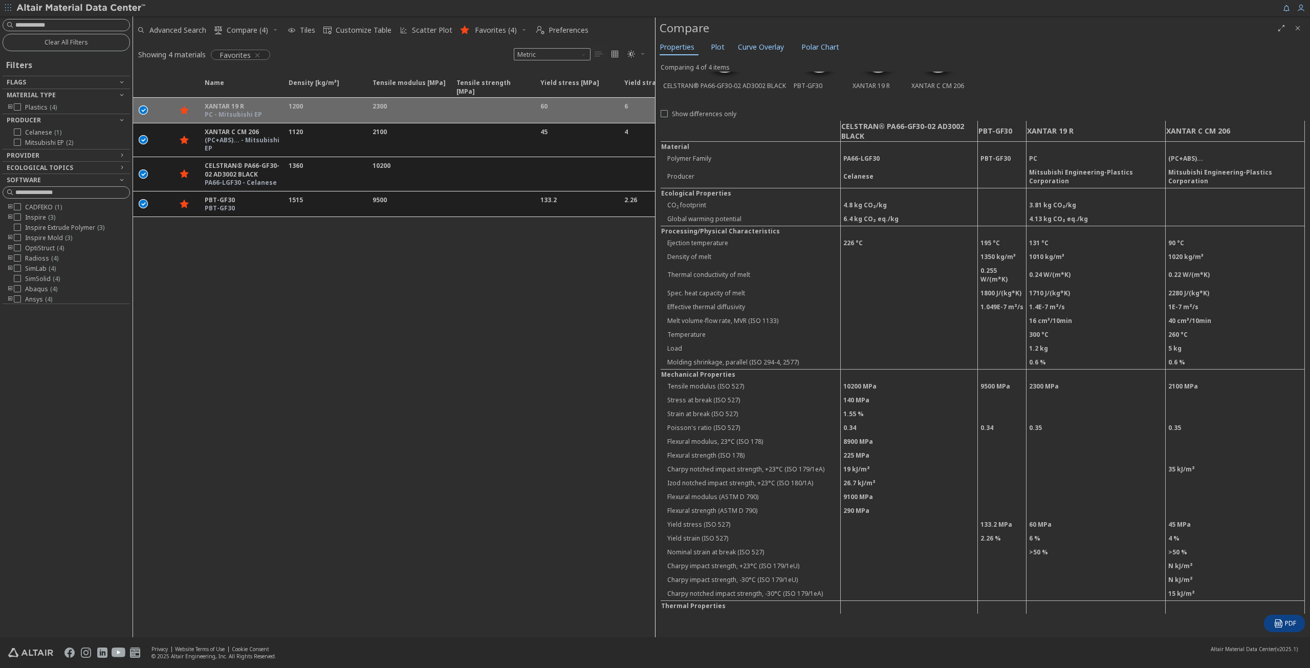
click at [1047, 531] on td "6 %" at bounding box center [1096, 538] width 139 height 14
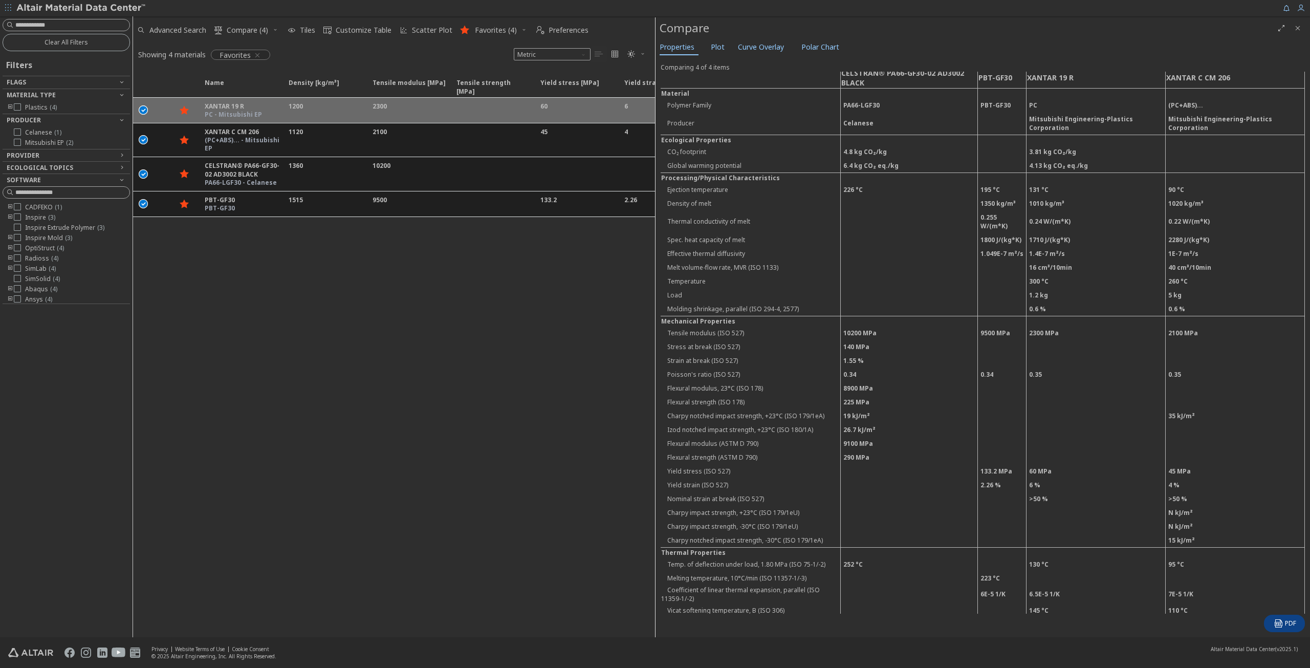
scroll to position [102, 0]
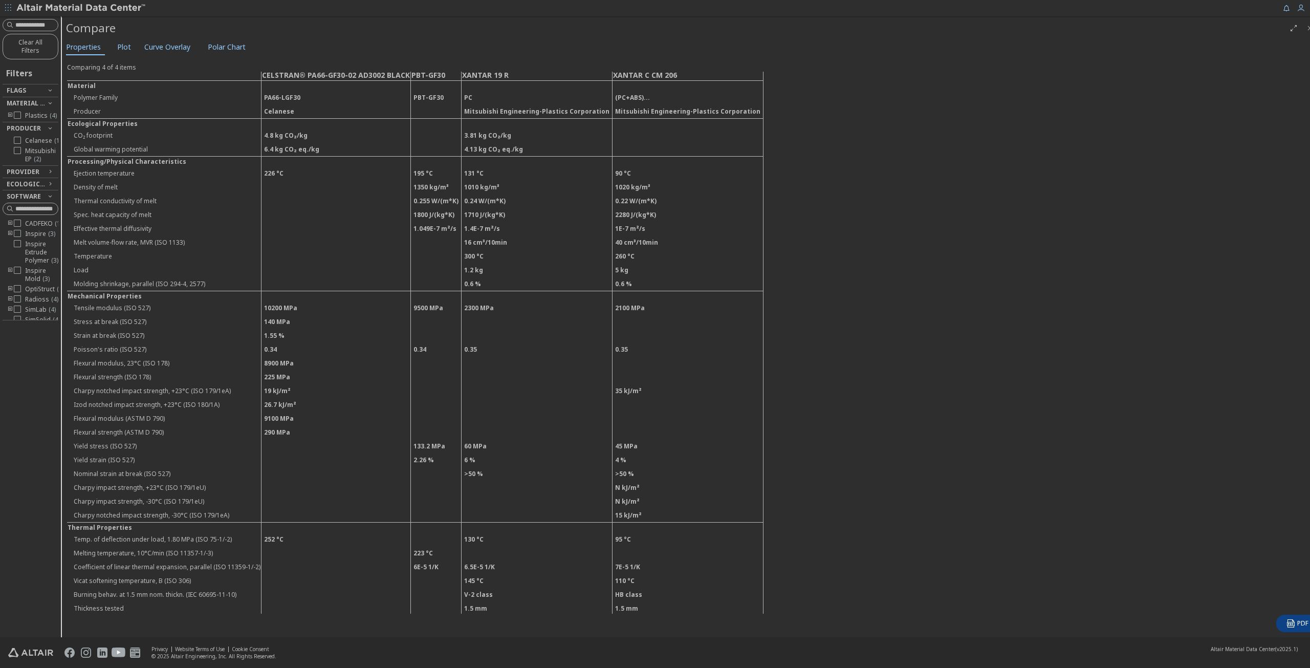
drag, startPoint x: 655, startPoint y: 39, endPoint x: 49, endPoint y: 94, distance: 608.3
click at [49, 94] on div "Clear All Filters Filters Flags Material Type Plastics ( 4 ) Producer Celanese …" at bounding box center [655, 326] width 1310 height 621
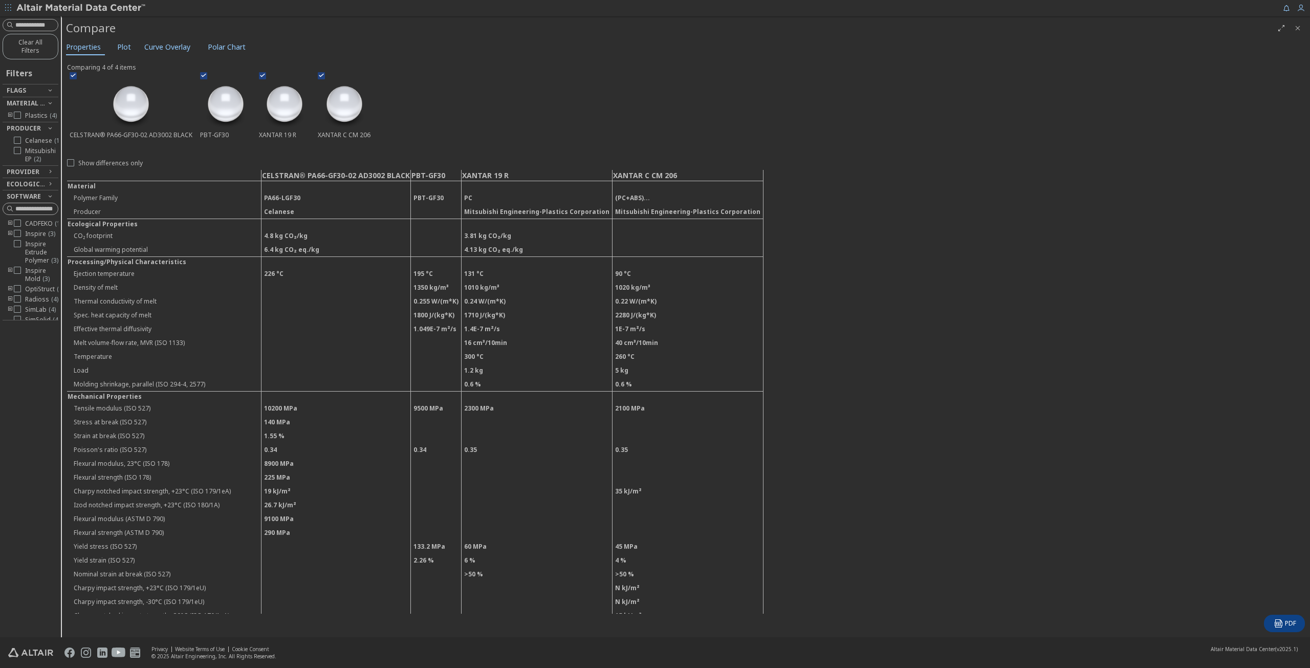
scroll to position [0, 0]
drag, startPoint x: 59, startPoint y: 105, endPoint x: 168, endPoint y: 106, distance: 108.5
click at [172, 106] on div "Clear All Filters Filters Flags Material Type Plastics ( 4 ) Producer Celanese …" at bounding box center [655, 326] width 1310 height 621
drag, startPoint x: 60, startPoint y: 111, endPoint x: 79, endPoint y: 114, distance: 19.1
click at [89, 113] on div "Clear All Filters Filters Flags Material Type Plastics ( 4 ) Producer Celanese …" at bounding box center [655, 326] width 1310 height 621
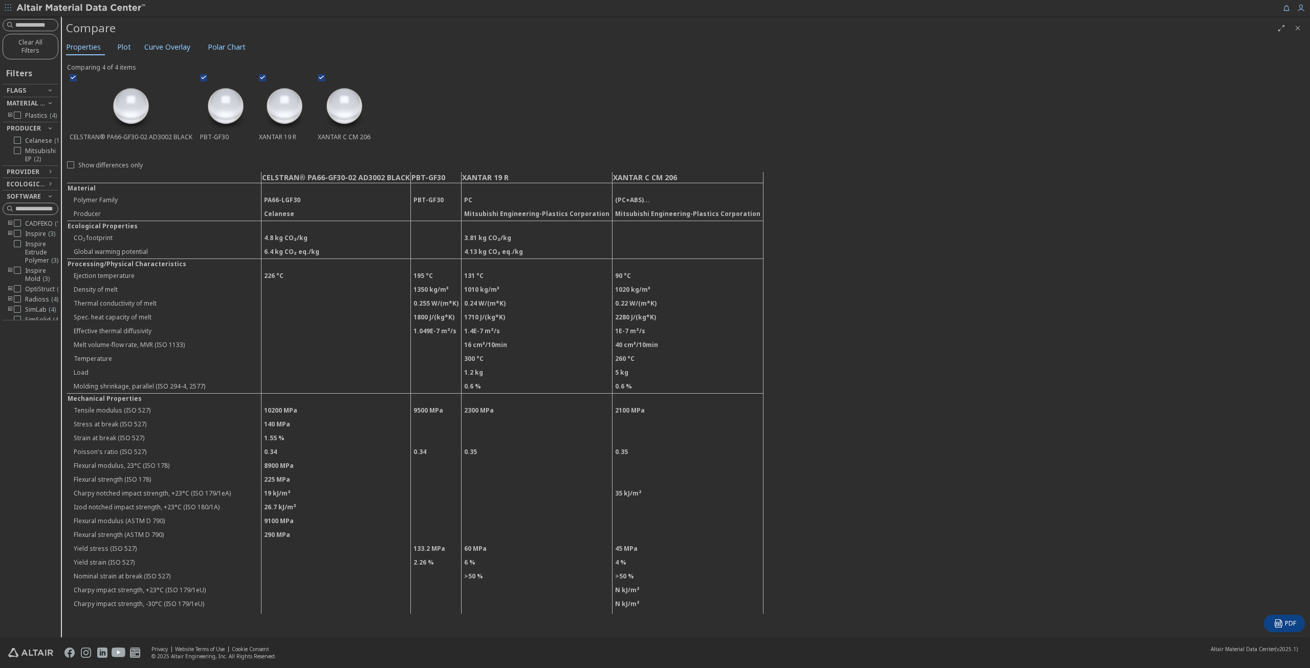
click at [65, 114] on div "Clear All Filters Filters Flags Material Type Plastics ( 4 ) Producer Celanese …" at bounding box center [655, 326] width 1310 height 621
click at [60, 114] on div at bounding box center [58, 326] width 5 height 621
click at [66, 114] on div "Clear All Filters Filters Flags Material Type Plastics ( 4 ) Producer Celanese …" at bounding box center [655, 326] width 1310 height 621
drag, startPoint x: 59, startPoint y: 117, endPoint x: 64, endPoint y: 117, distance: 5.6
click at [64, 117] on div "Clear All Filters Filters Flags Material Type Plastics ( 4 ) Producer Celanese …" at bounding box center [655, 326] width 1310 height 621
